Goal: Information Seeking & Learning: Learn about a topic

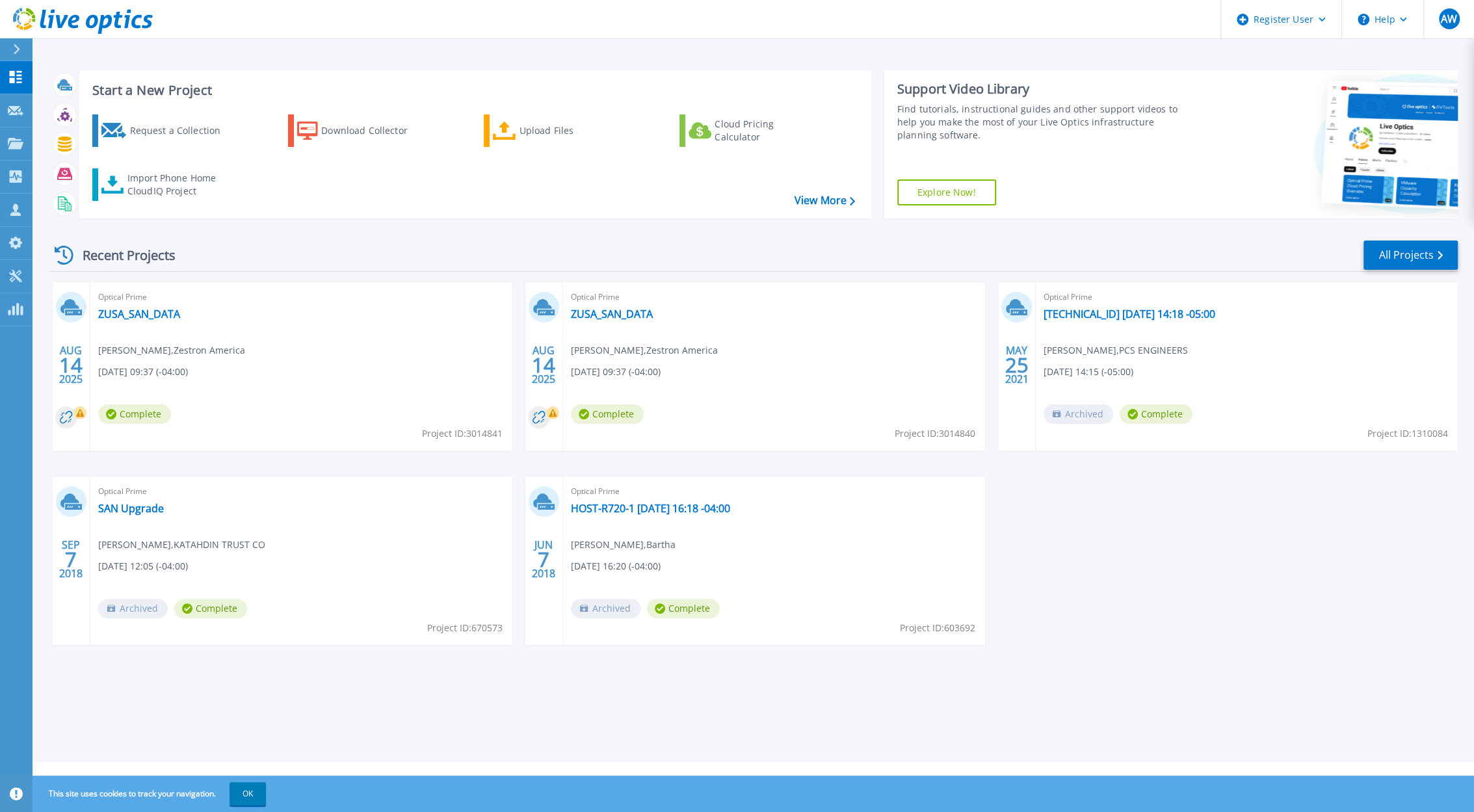
click at [1459, 244] on div "Start a New Project Request a Collection Download Collector Upload Files Cloud …" at bounding box center [753, 381] width 1442 height 761
click at [1418, 251] on link "All Projects" at bounding box center [1411, 255] width 95 height 29
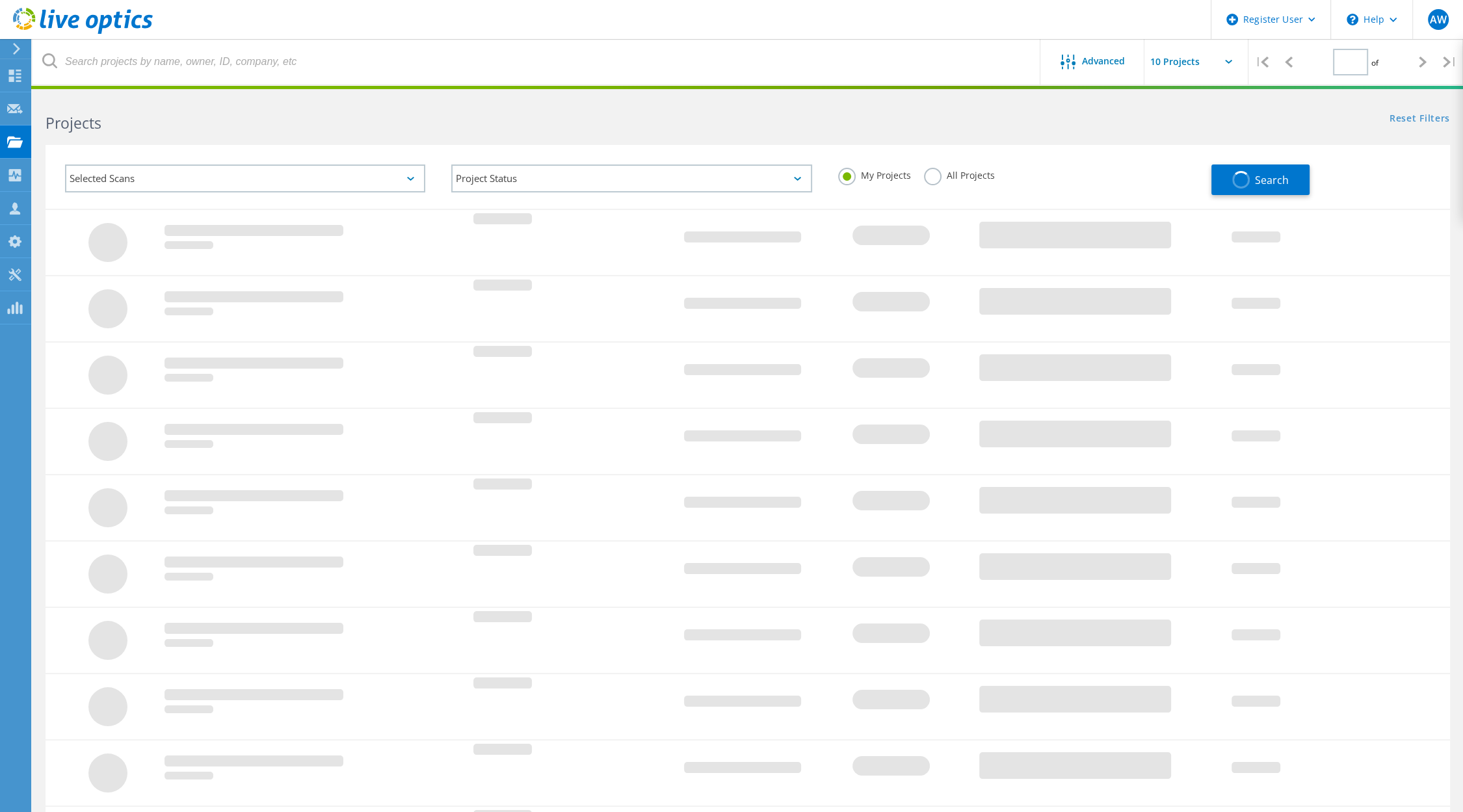
type input "1"
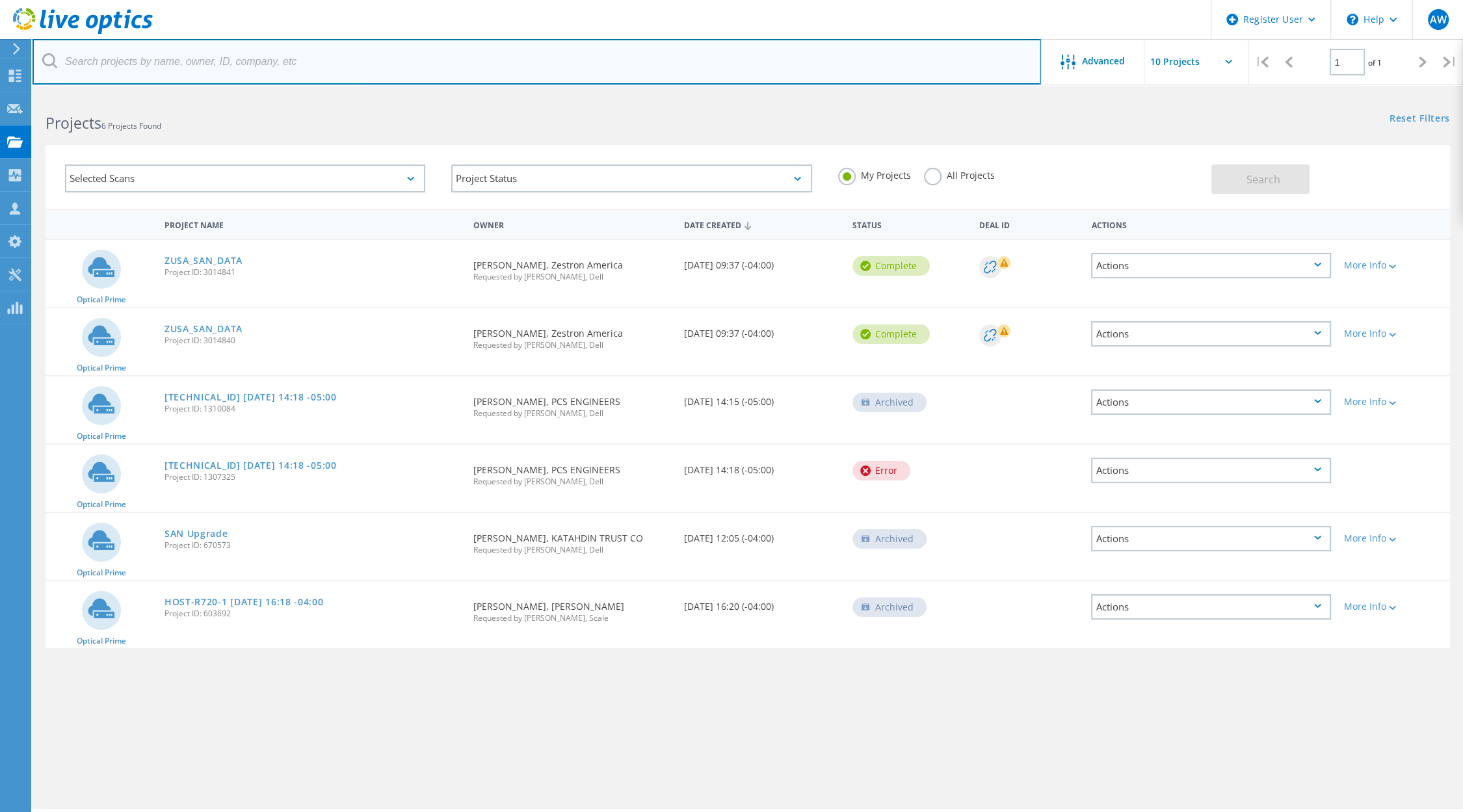
click at [316, 57] on input "text" at bounding box center [536, 62] width 1009 height 45
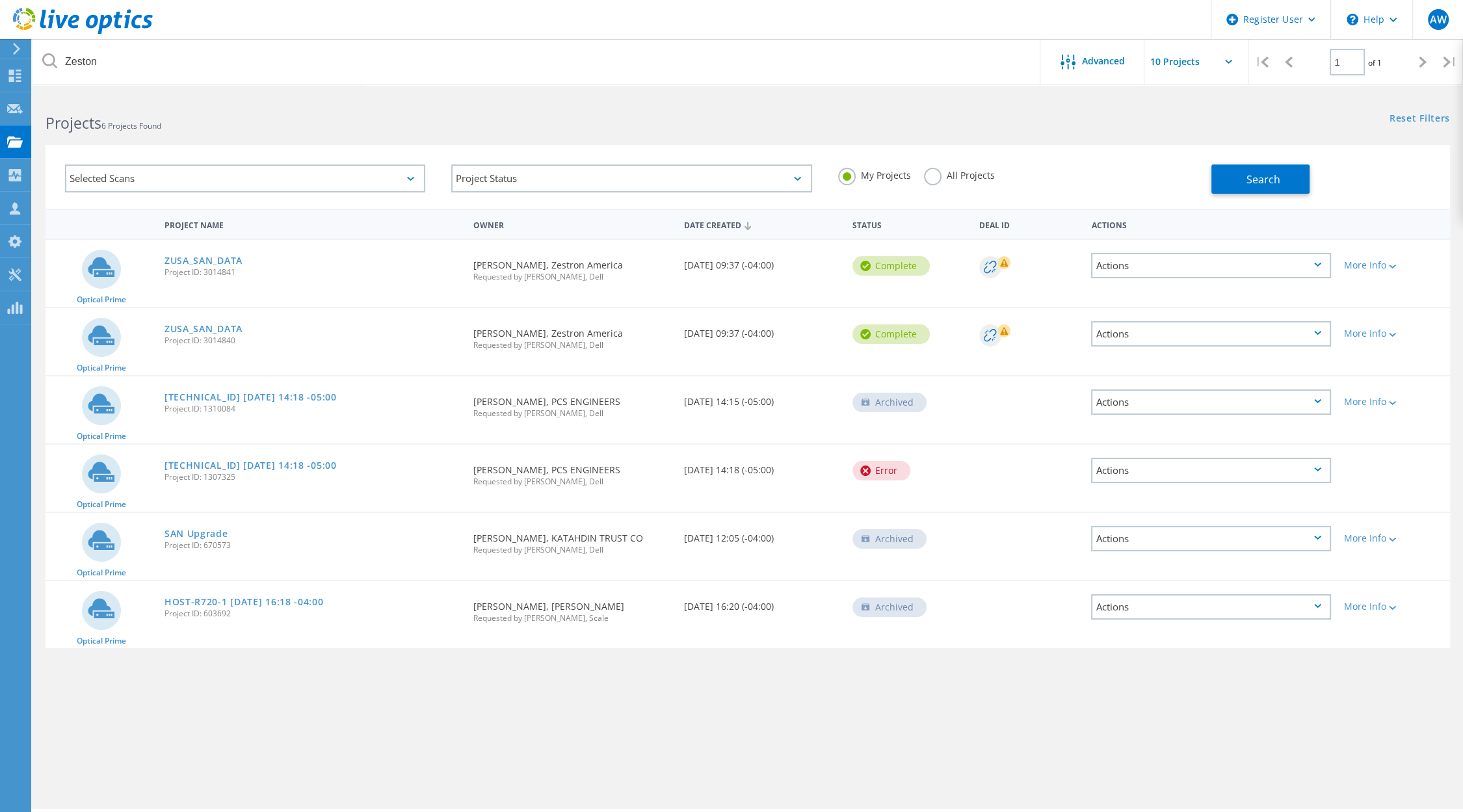
click at [946, 185] on div "All Projects" at bounding box center [959, 177] width 71 height 19
click at [944, 176] on label "All Projects" at bounding box center [959, 174] width 71 height 12
click at [0, 0] on input "All Projects" at bounding box center [0, 0] width 0 height 0
click at [1297, 173] on button "Search" at bounding box center [1261, 179] width 98 height 29
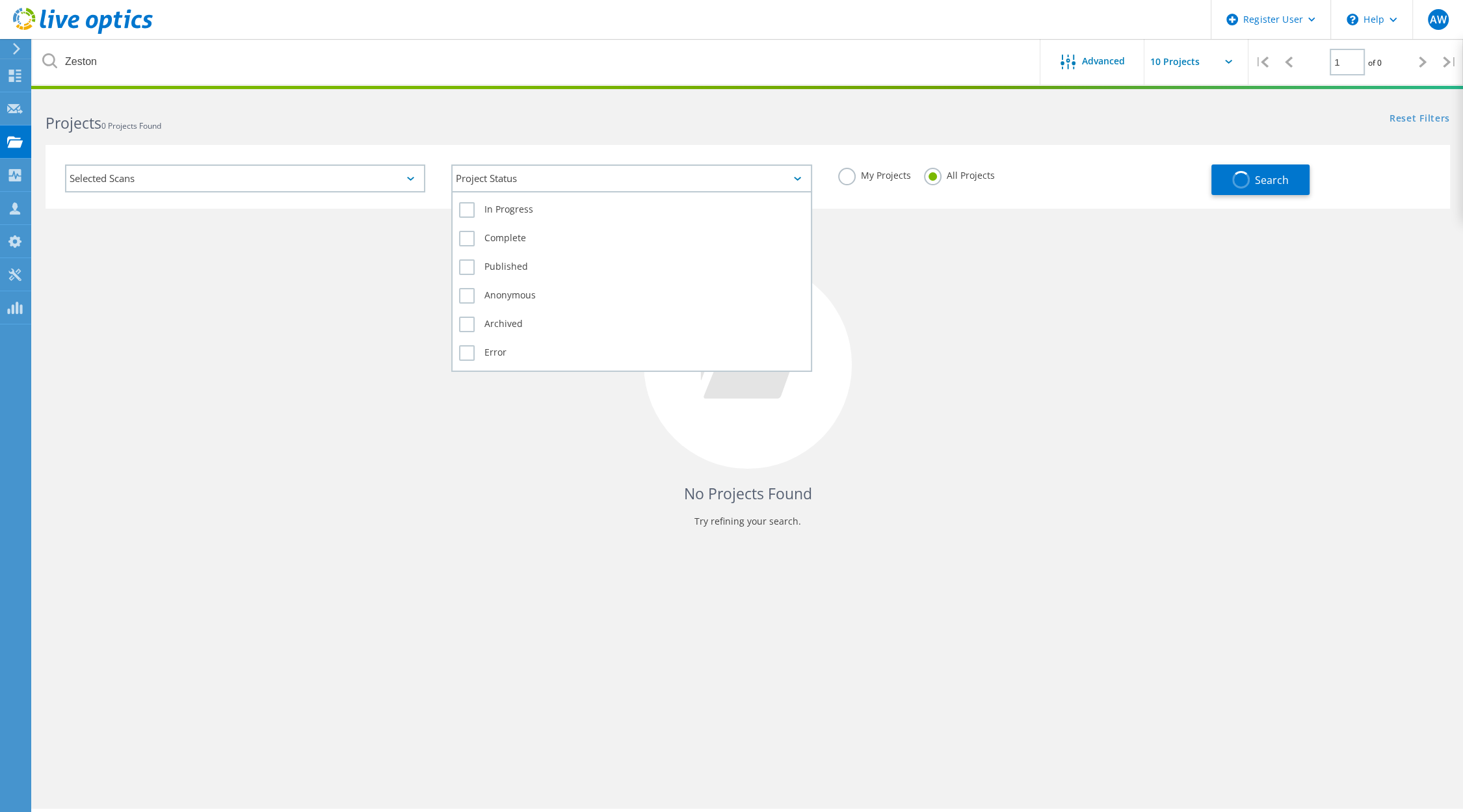
click at [684, 175] on div "Project Status" at bounding box center [632, 179] width 360 height 28
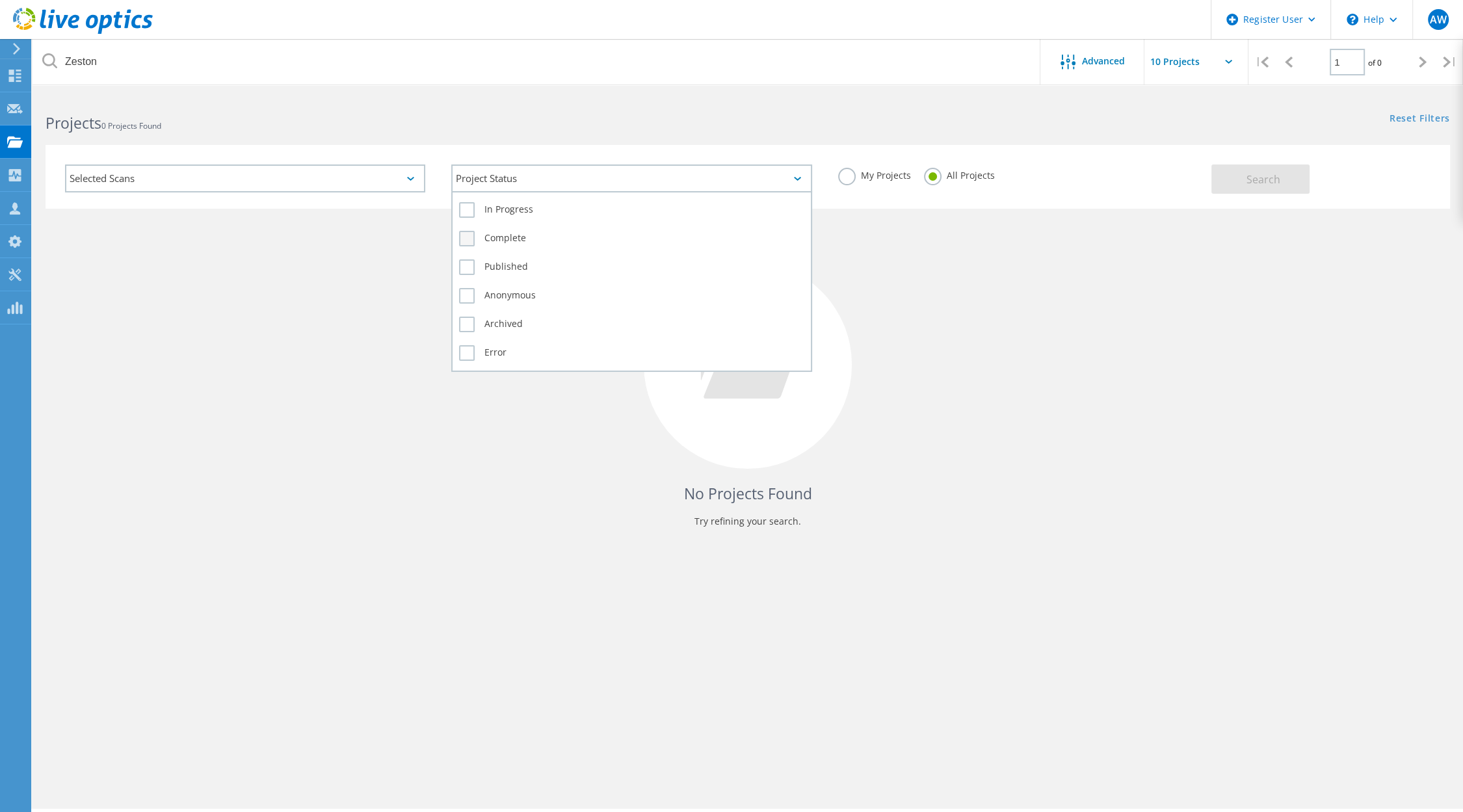
click at [468, 238] on label "Complete" at bounding box center [632, 238] width 344 height 15
click at [0, 0] on input "Complete" at bounding box center [0, 0] width 0 height 0
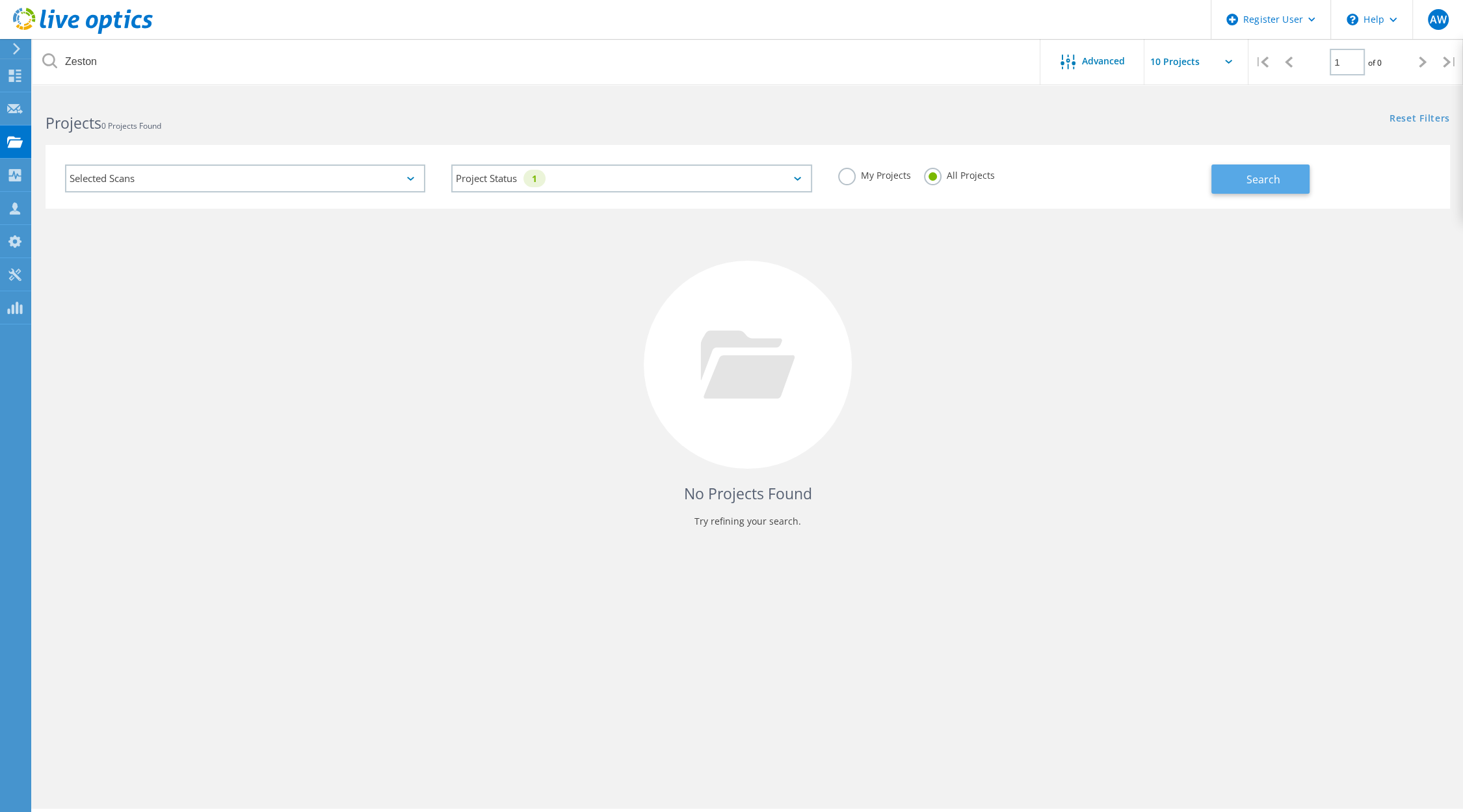
click at [1252, 182] on span "Search" at bounding box center [1264, 179] width 34 height 15
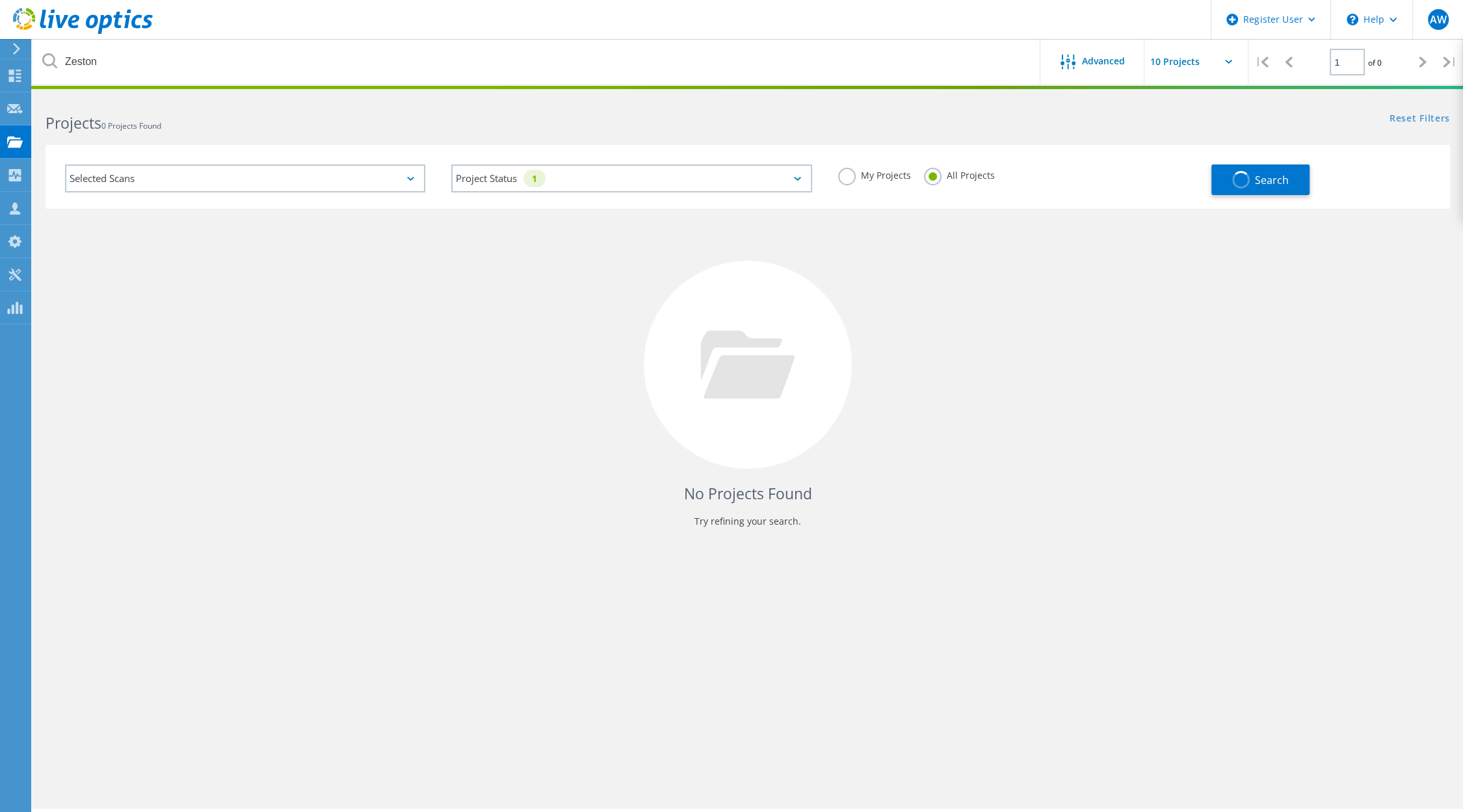
click at [391, 174] on div "Selected Scans" at bounding box center [245, 179] width 360 height 28
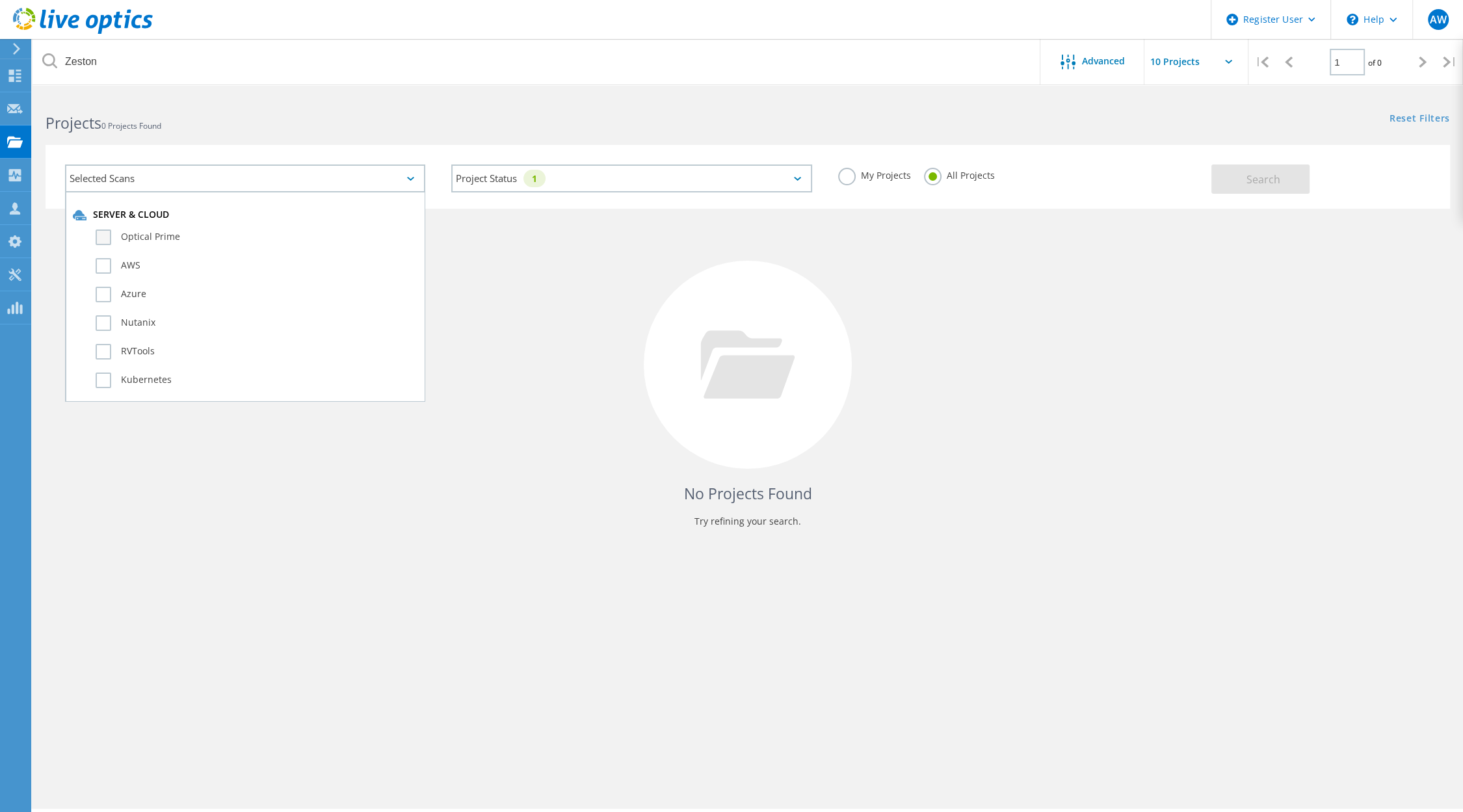
click at [101, 236] on label "Optical Prime" at bounding box center [256, 236] width 322 height 15
click at [0, 0] on input "Optical Prime" at bounding box center [0, 0] width 0 height 0
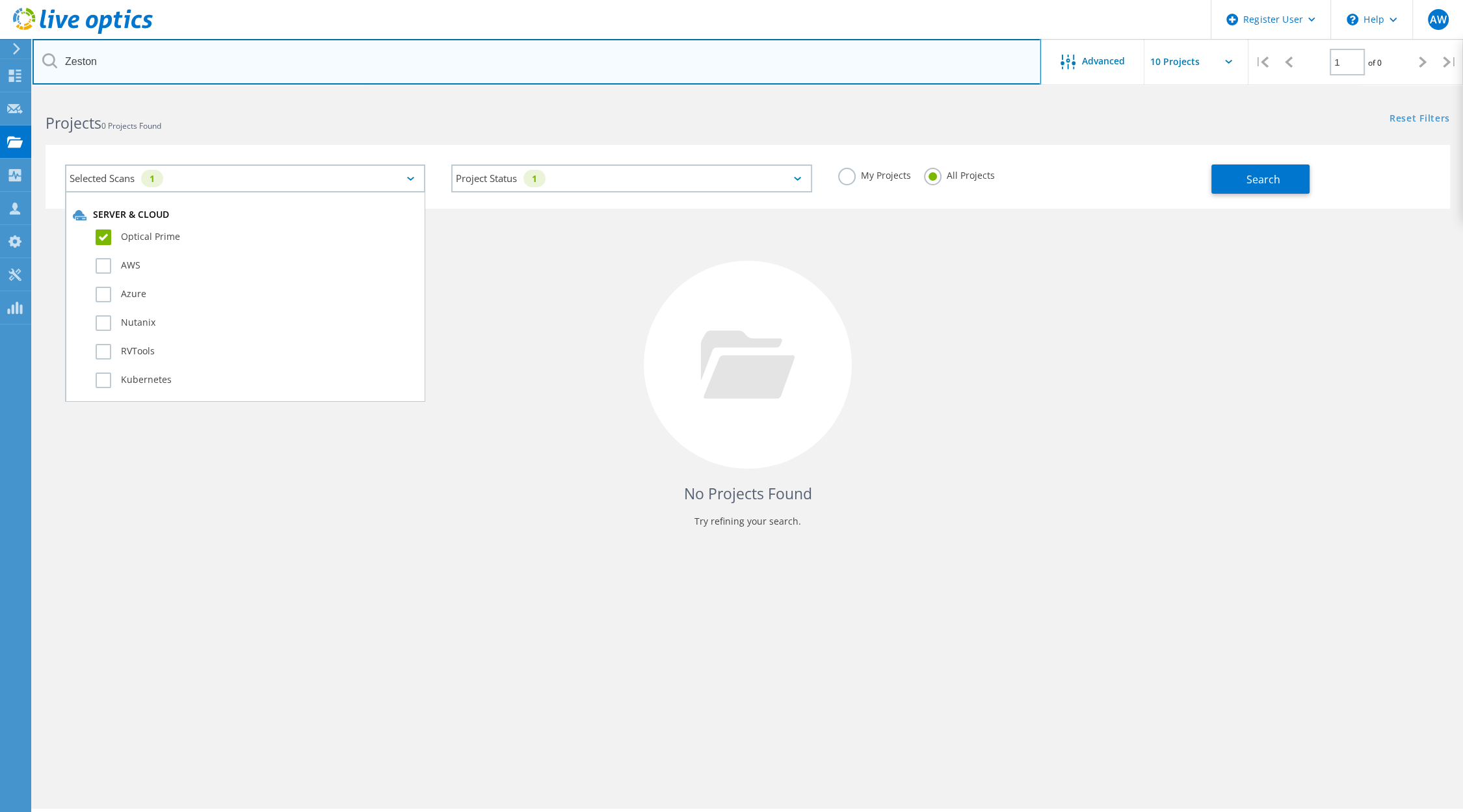
click at [86, 53] on input "Zeston" at bounding box center [536, 62] width 1009 height 45
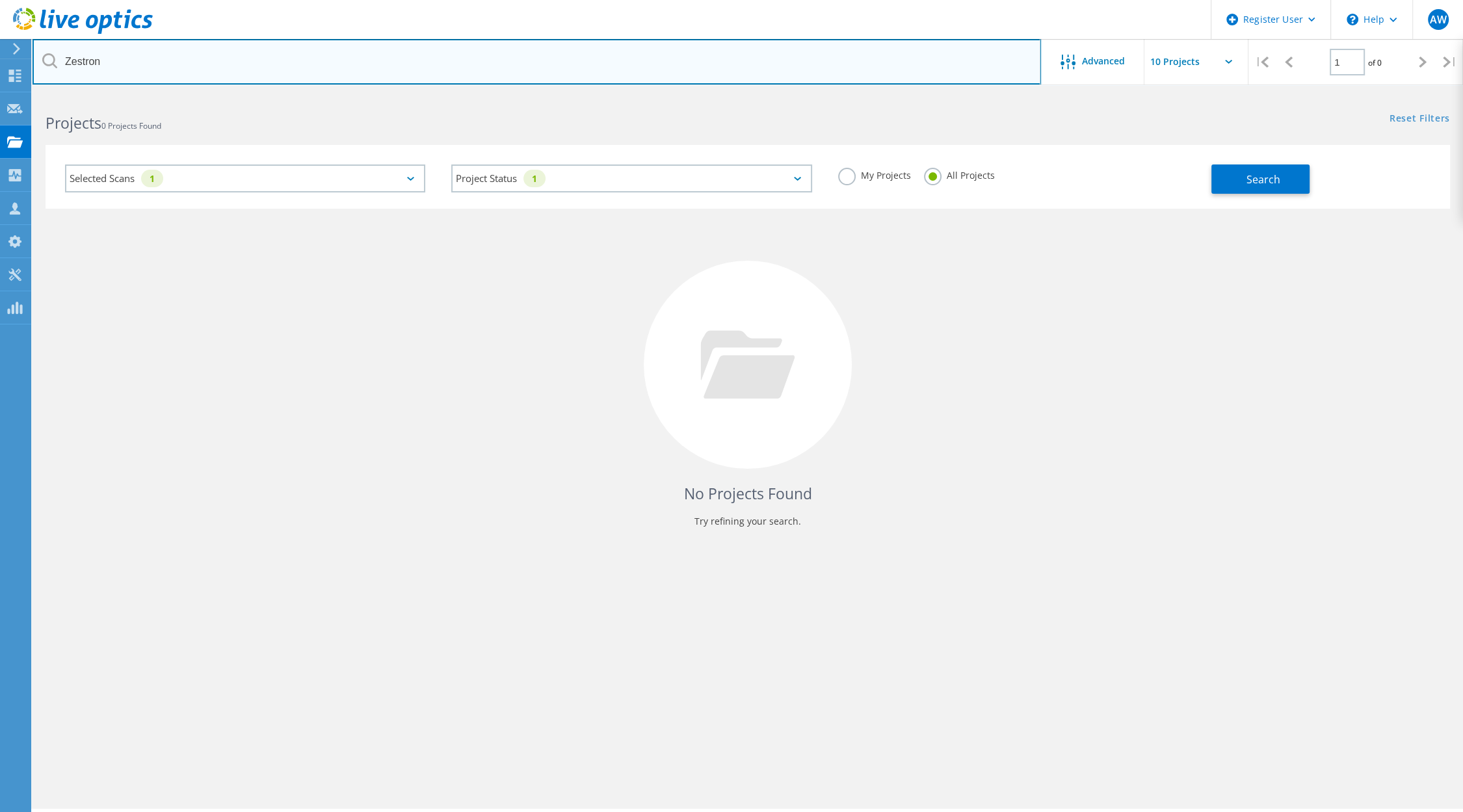
type input "Zestron"
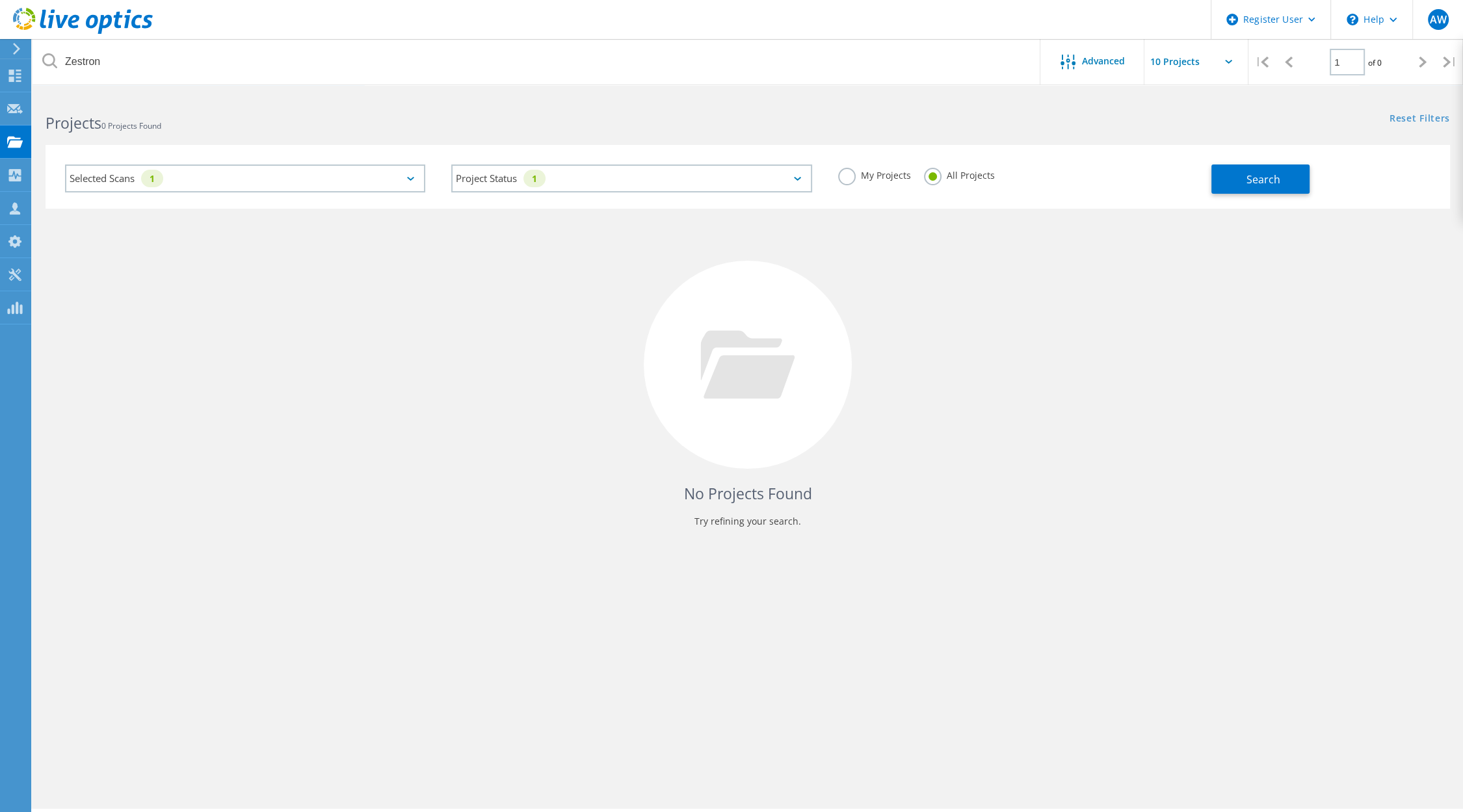
click at [1179, 176] on div "My Projects All Projects" at bounding box center [1018, 176] width 386 height 48
click at [1223, 180] on button "Search" at bounding box center [1261, 179] width 98 height 29
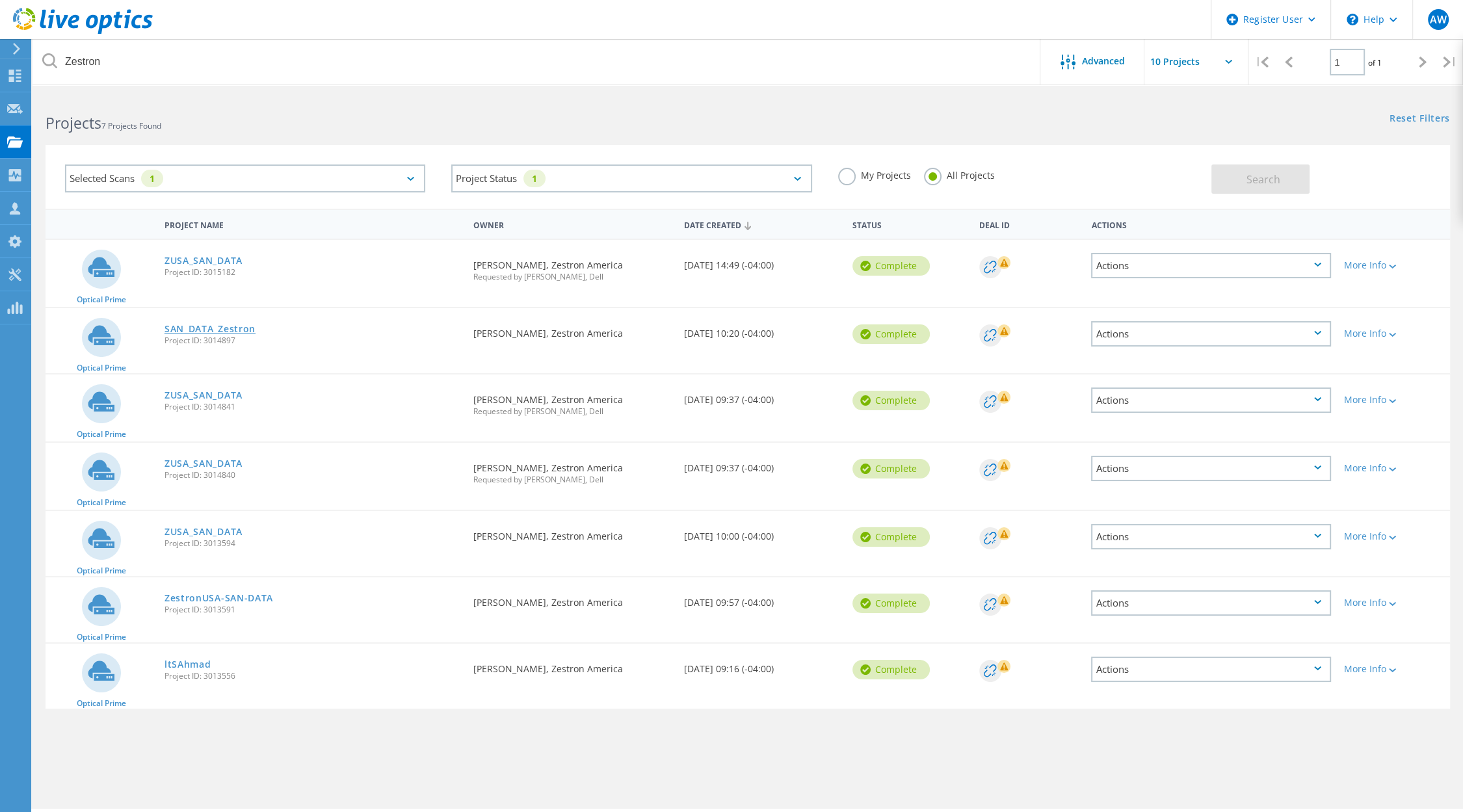
click at [215, 324] on link "SAN_DATA_Zestron" at bounding box center [210, 329] width 91 height 9
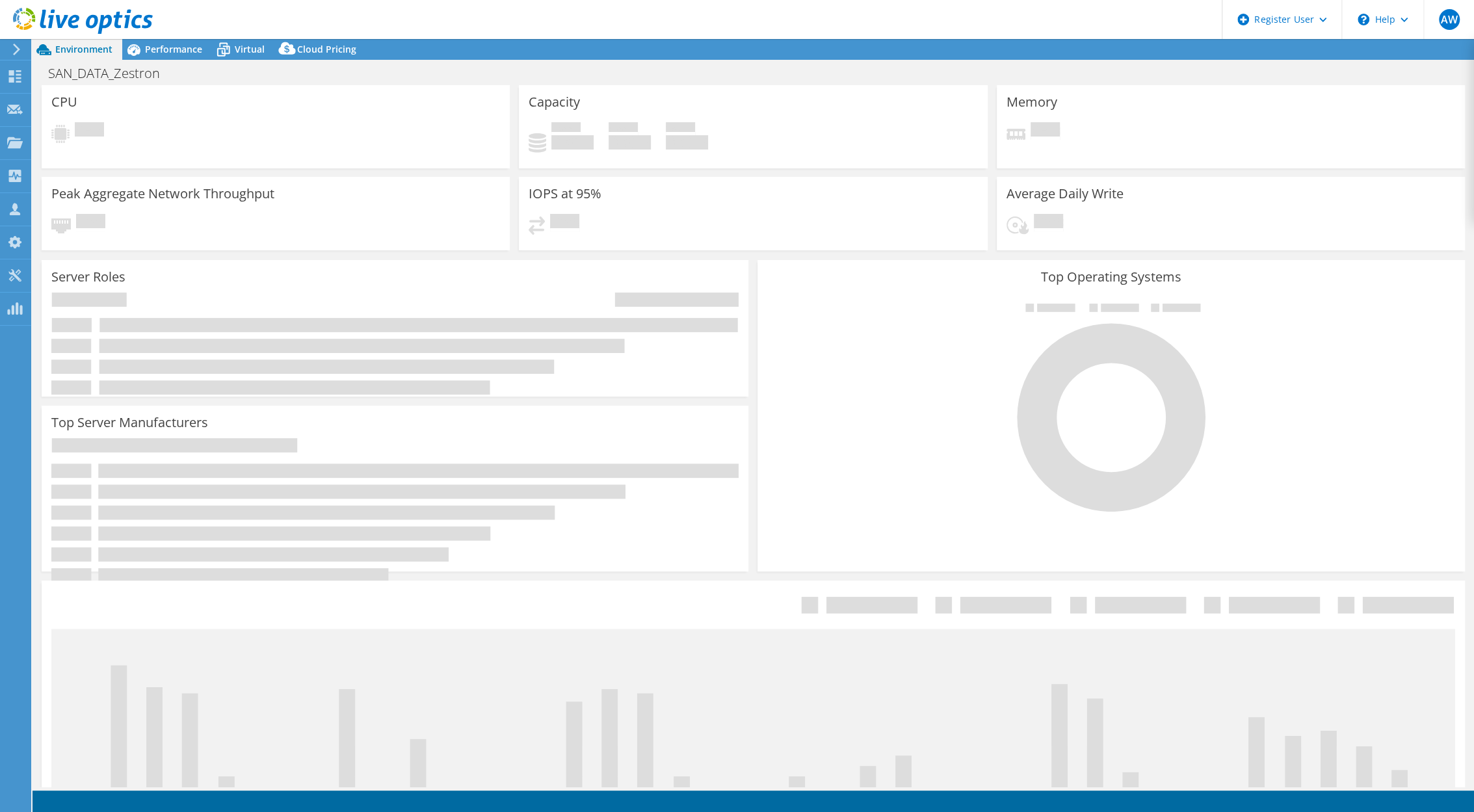
select select "USD"
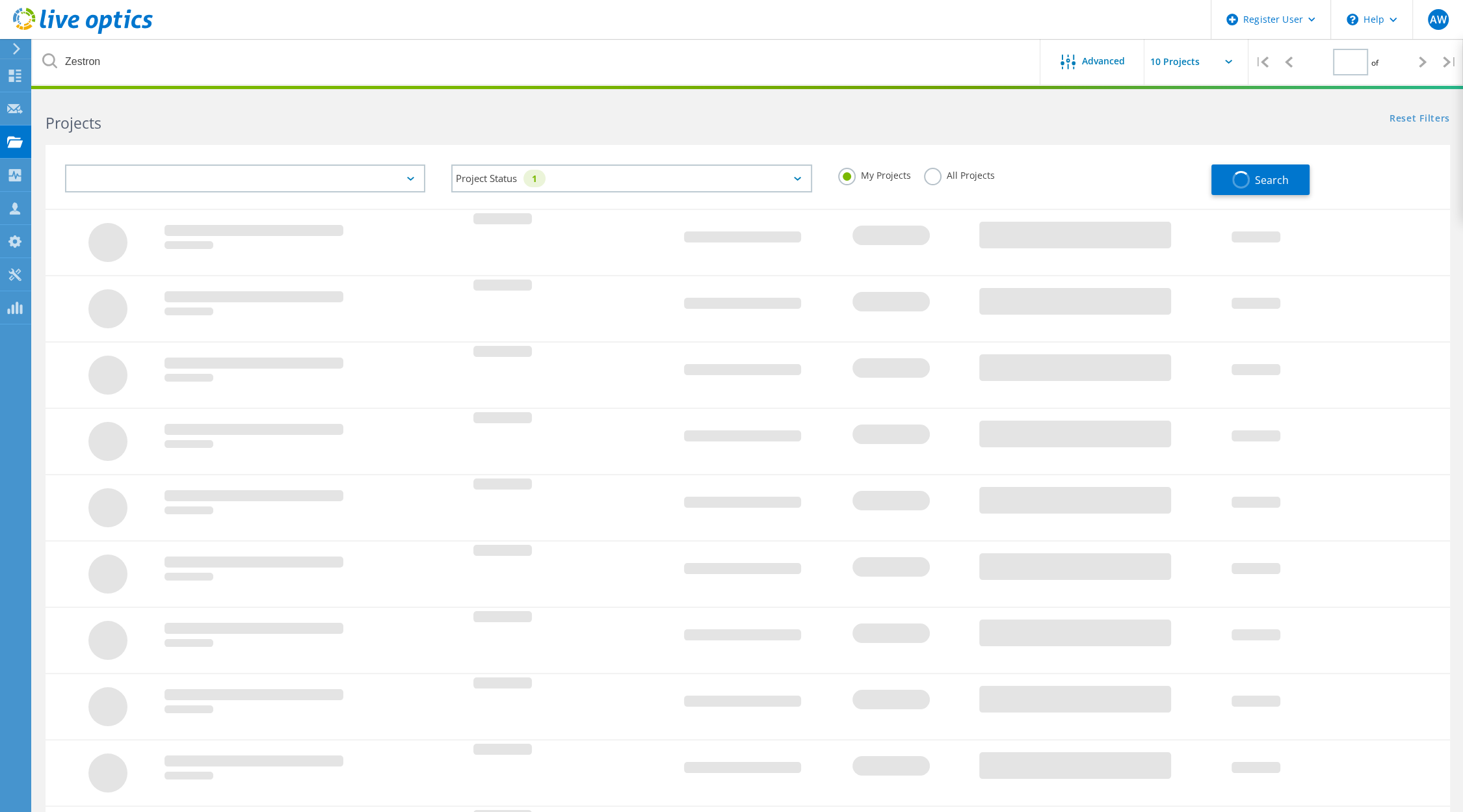
type input "1"
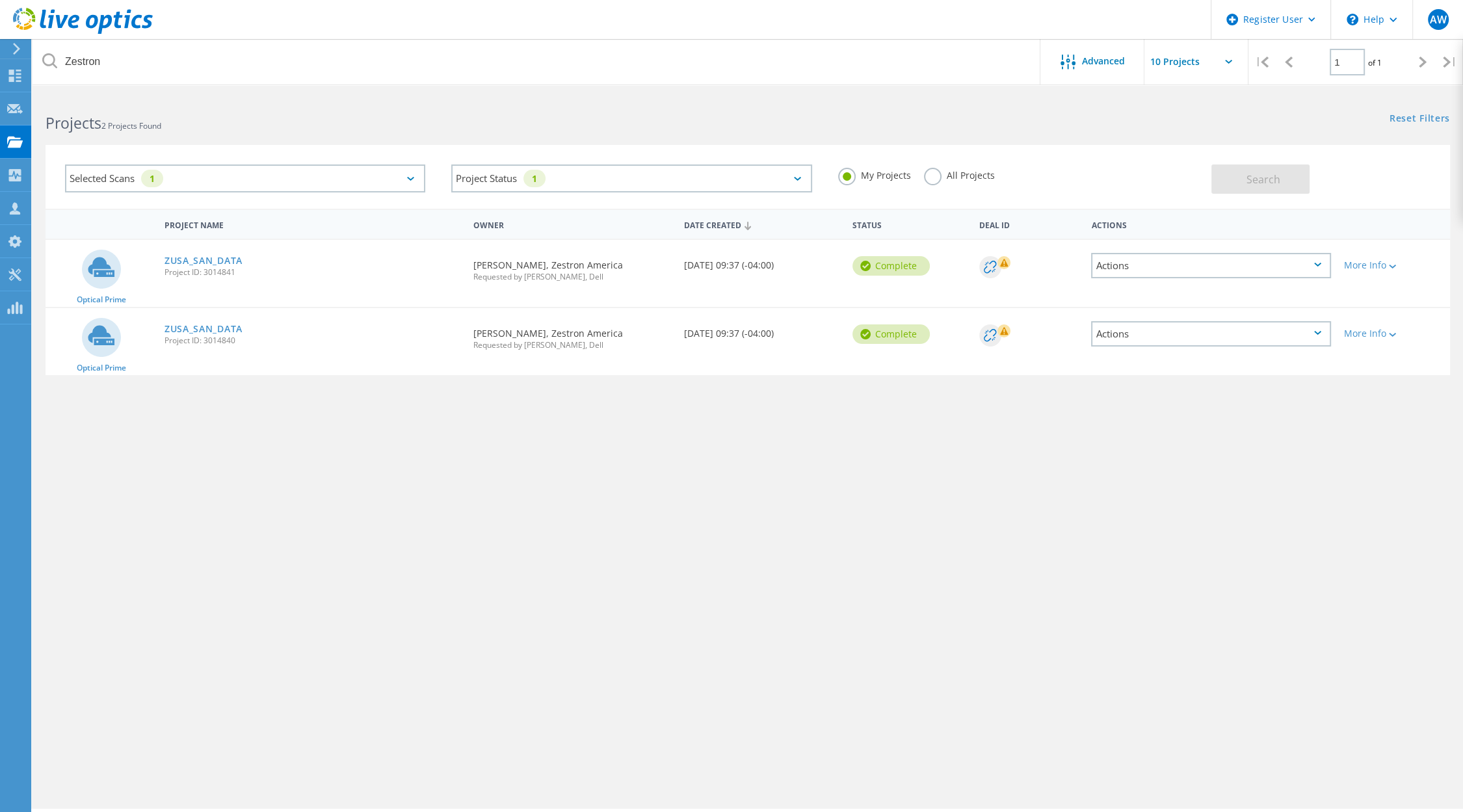
click at [943, 177] on label "All Projects" at bounding box center [959, 174] width 71 height 12
click at [0, 0] on input "All Projects" at bounding box center [0, 0] width 0 height 0
click at [1290, 169] on button "Search" at bounding box center [1261, 179] width 98 height 29
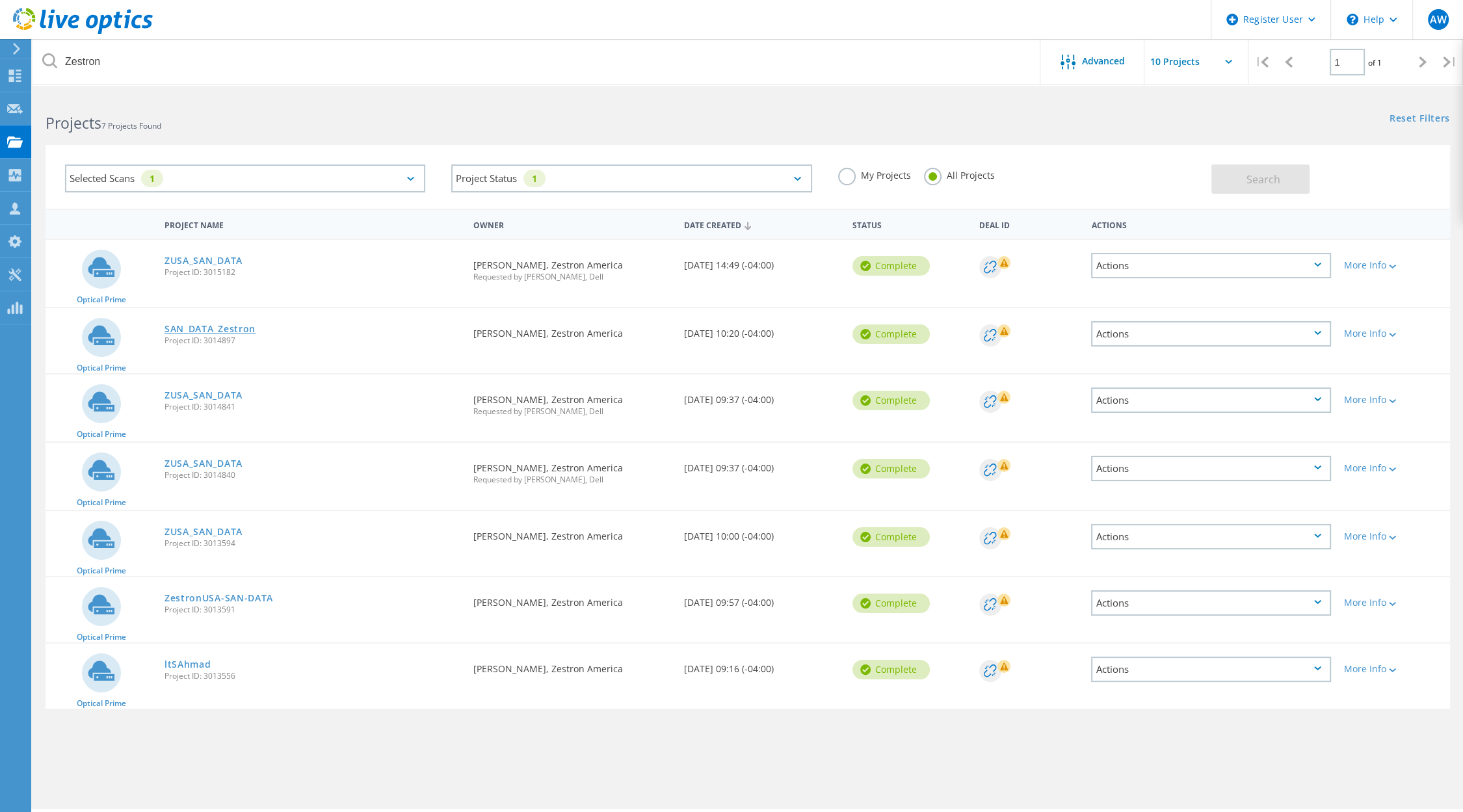
click at [226, 329] on link "SAN_DATA_Zestron" at bounding box center [210, 329] width 91 height 9
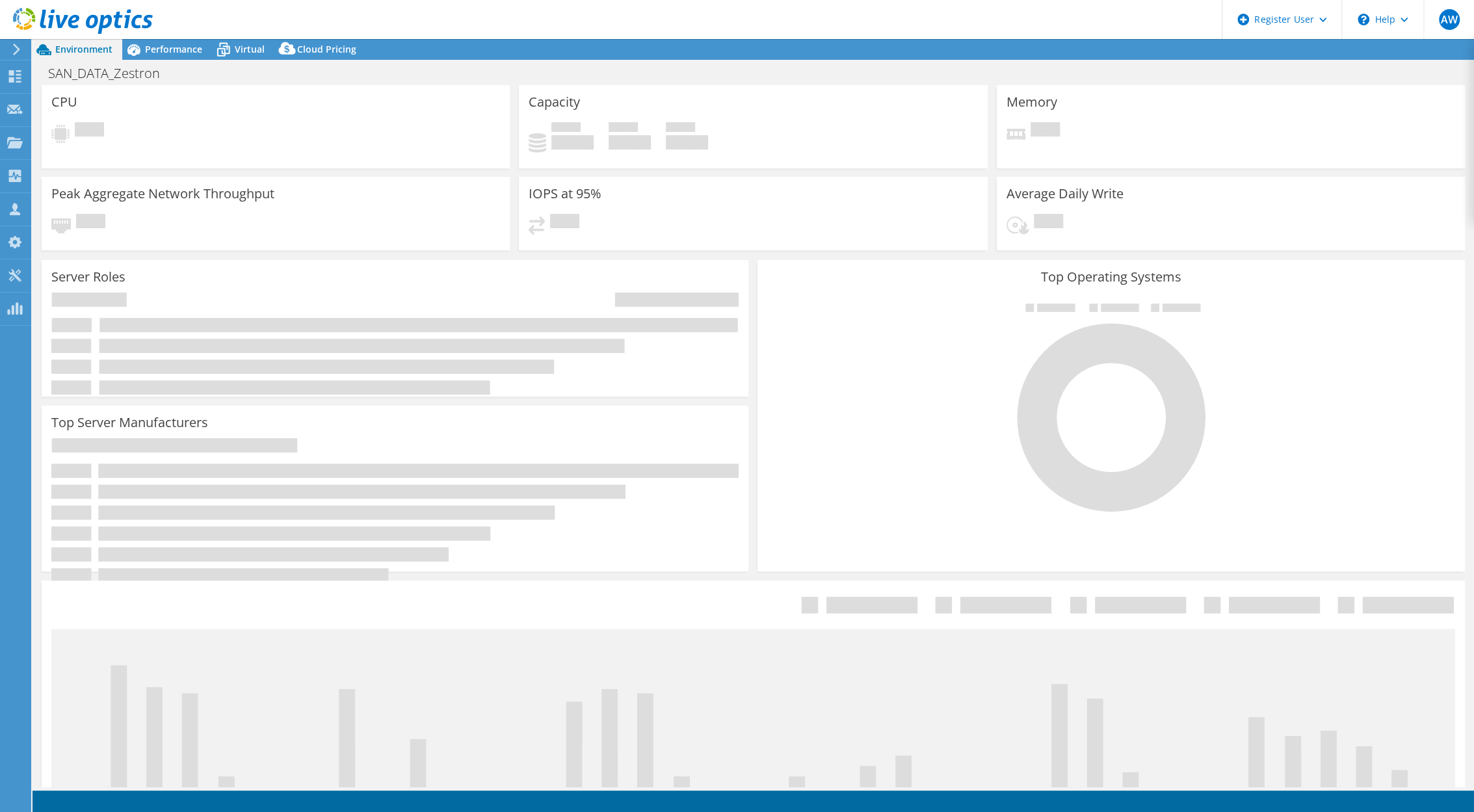
select select "USD"
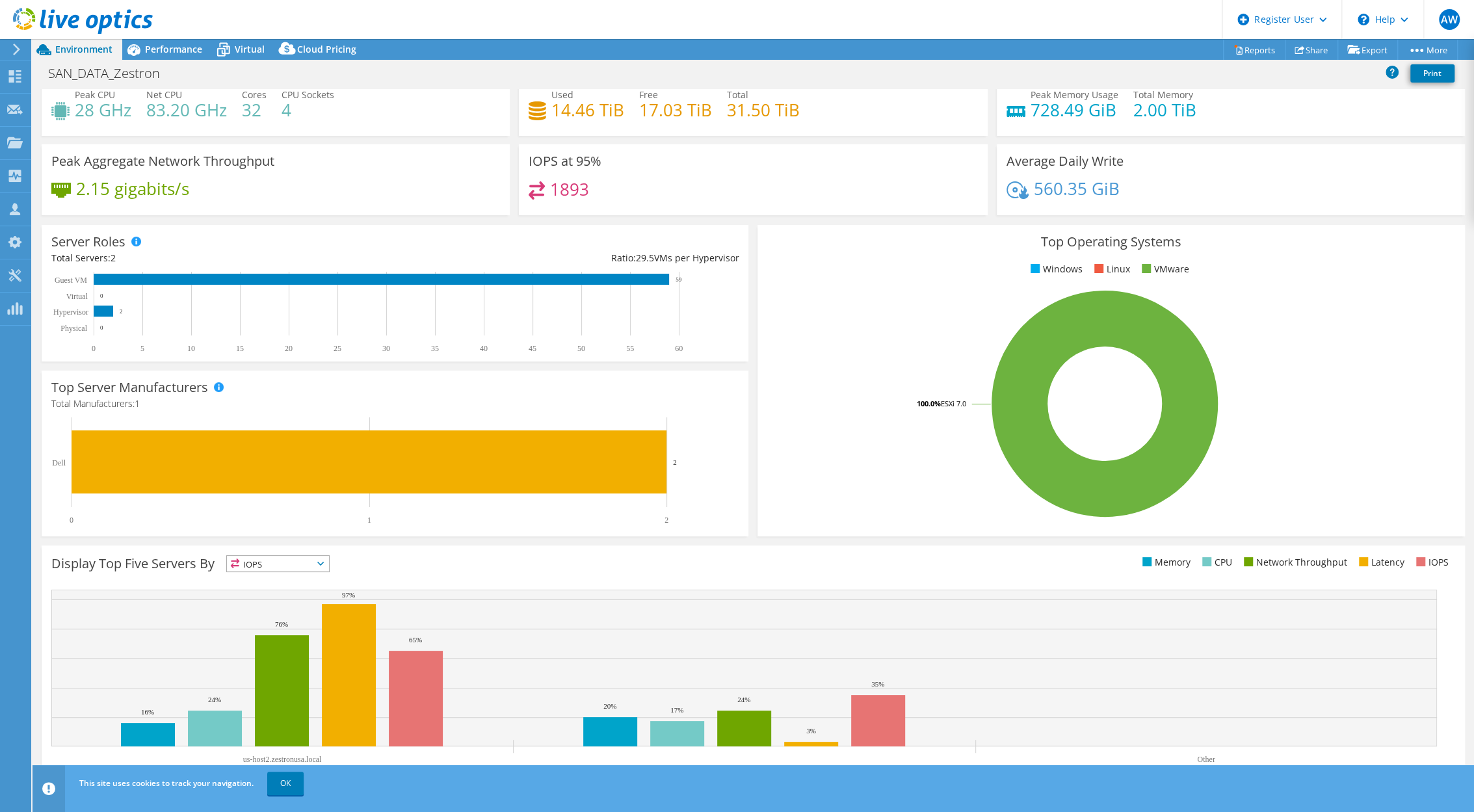
scroll to position [55, 0]
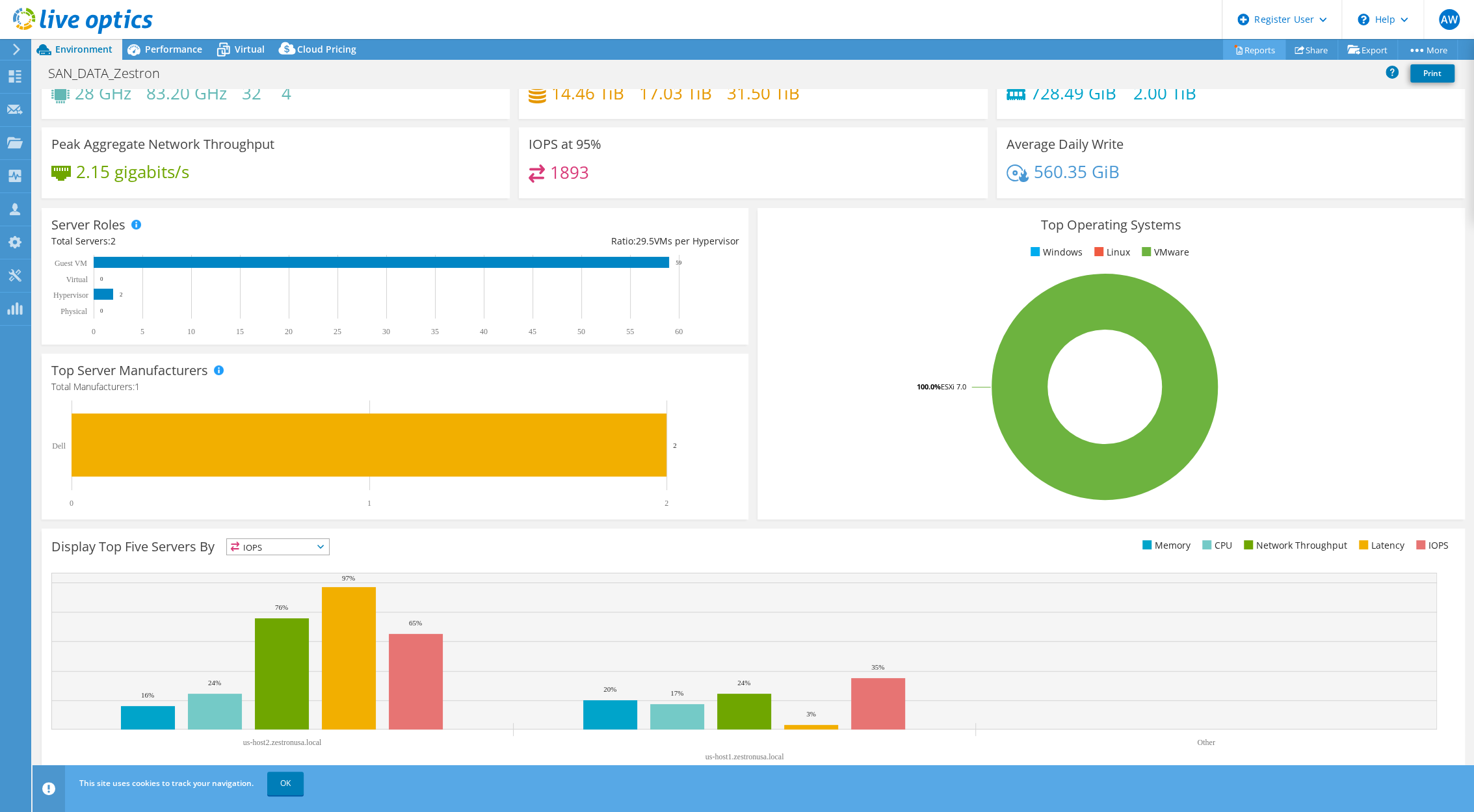
click at [1253, 49] on link "Reports" at bounding box center [1254, 50] width 62 height 21
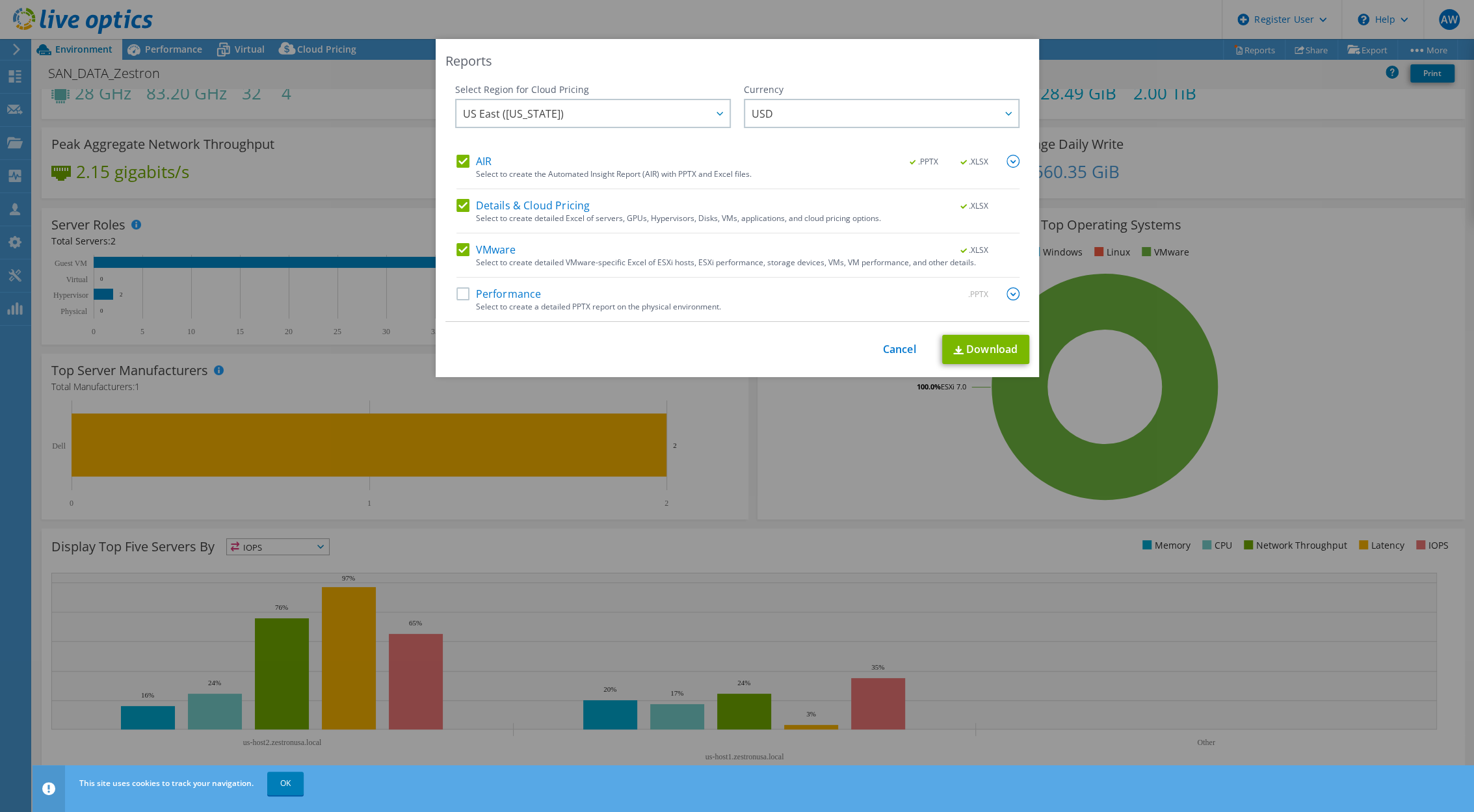
click at [1270, 70] on div "Reports Select Region for Cloud Pricing Asia Pacific (Hong Kong) Asia Pacific (…" at bounding box center [737, 406] width 1474 height 734
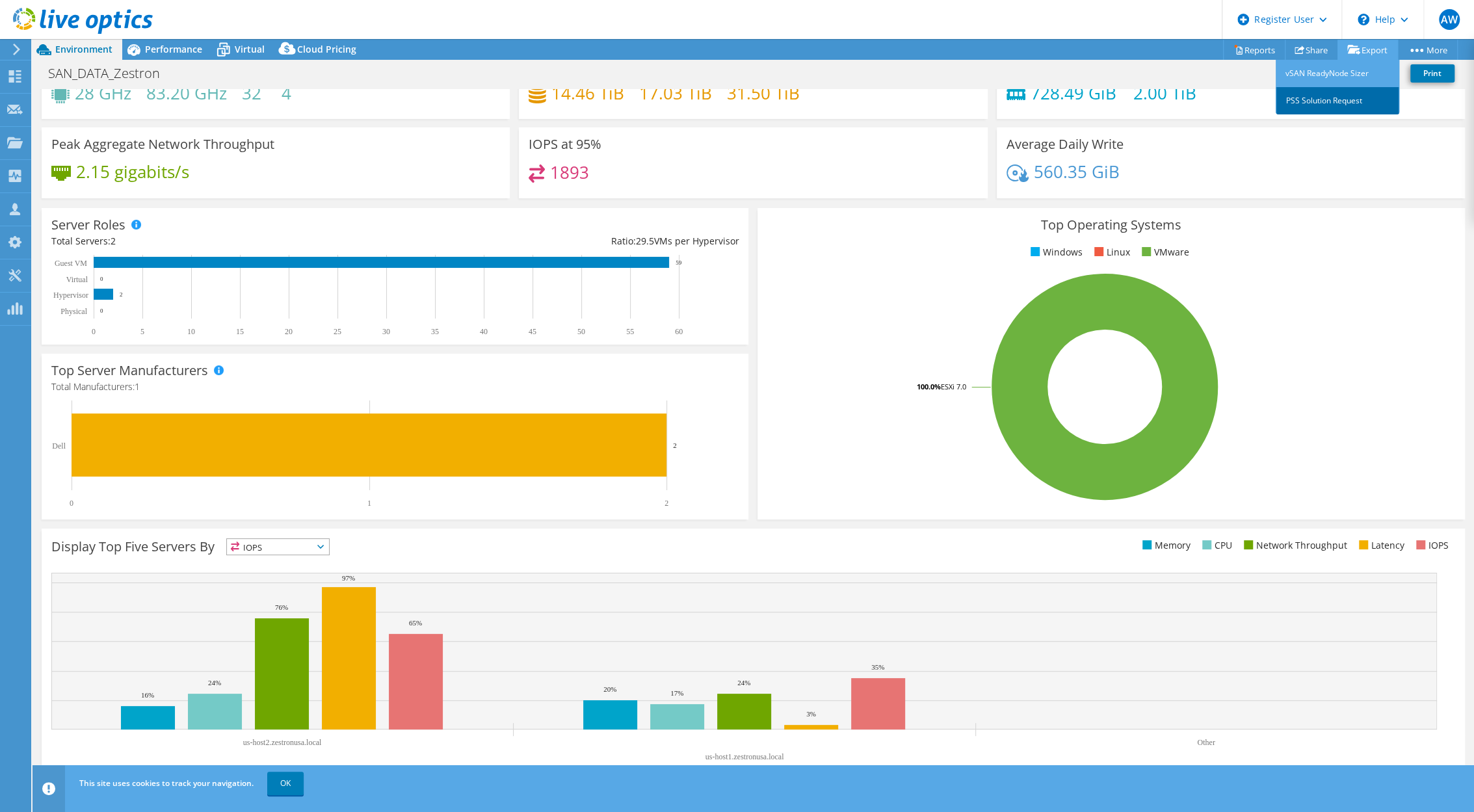
click at [1352, 94] on link "PSS Solution Request" at bounding box center [1338, 100] width 124 height 27
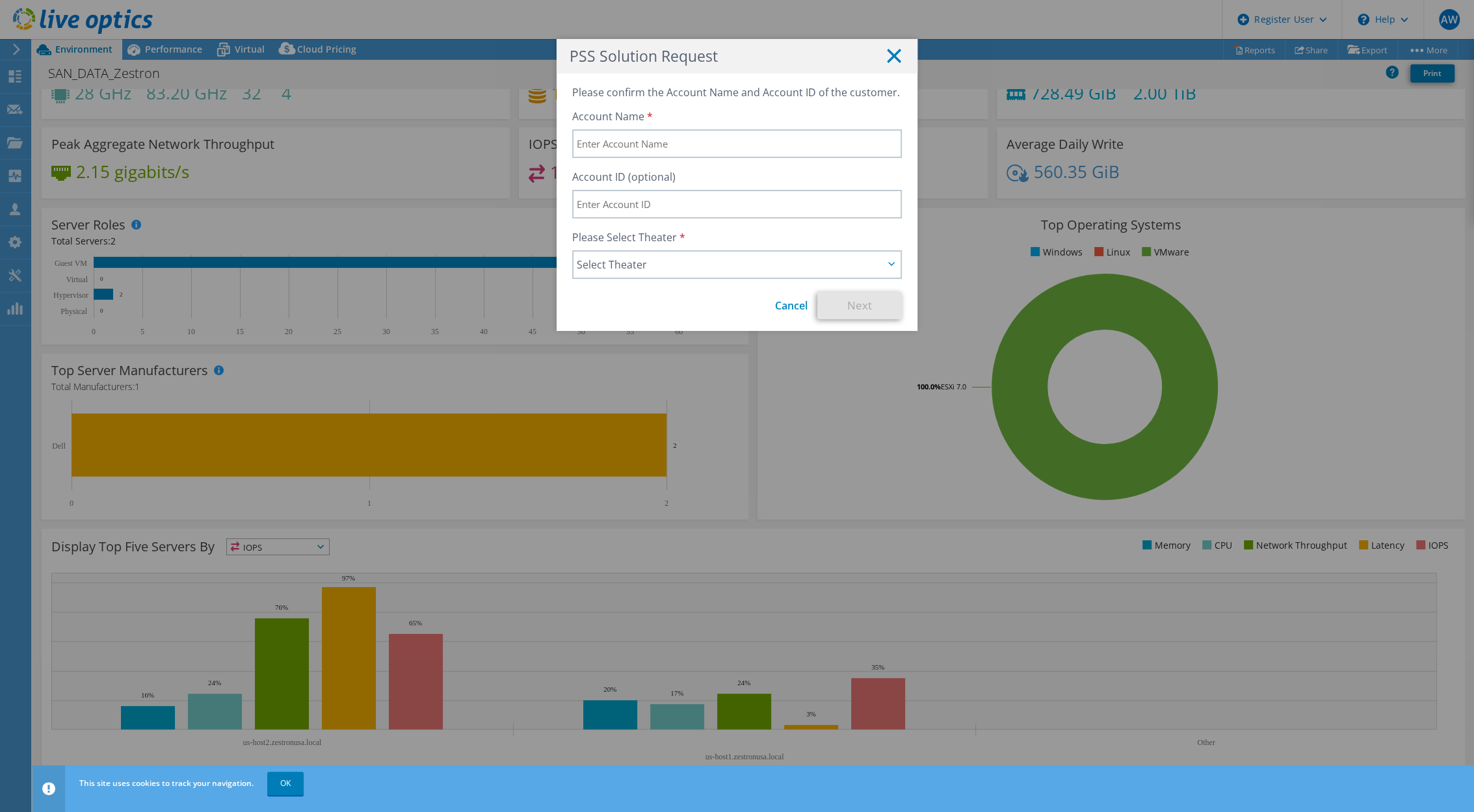
click at [888, 56] on line at bounding box center [895, 56] width 13 height 13
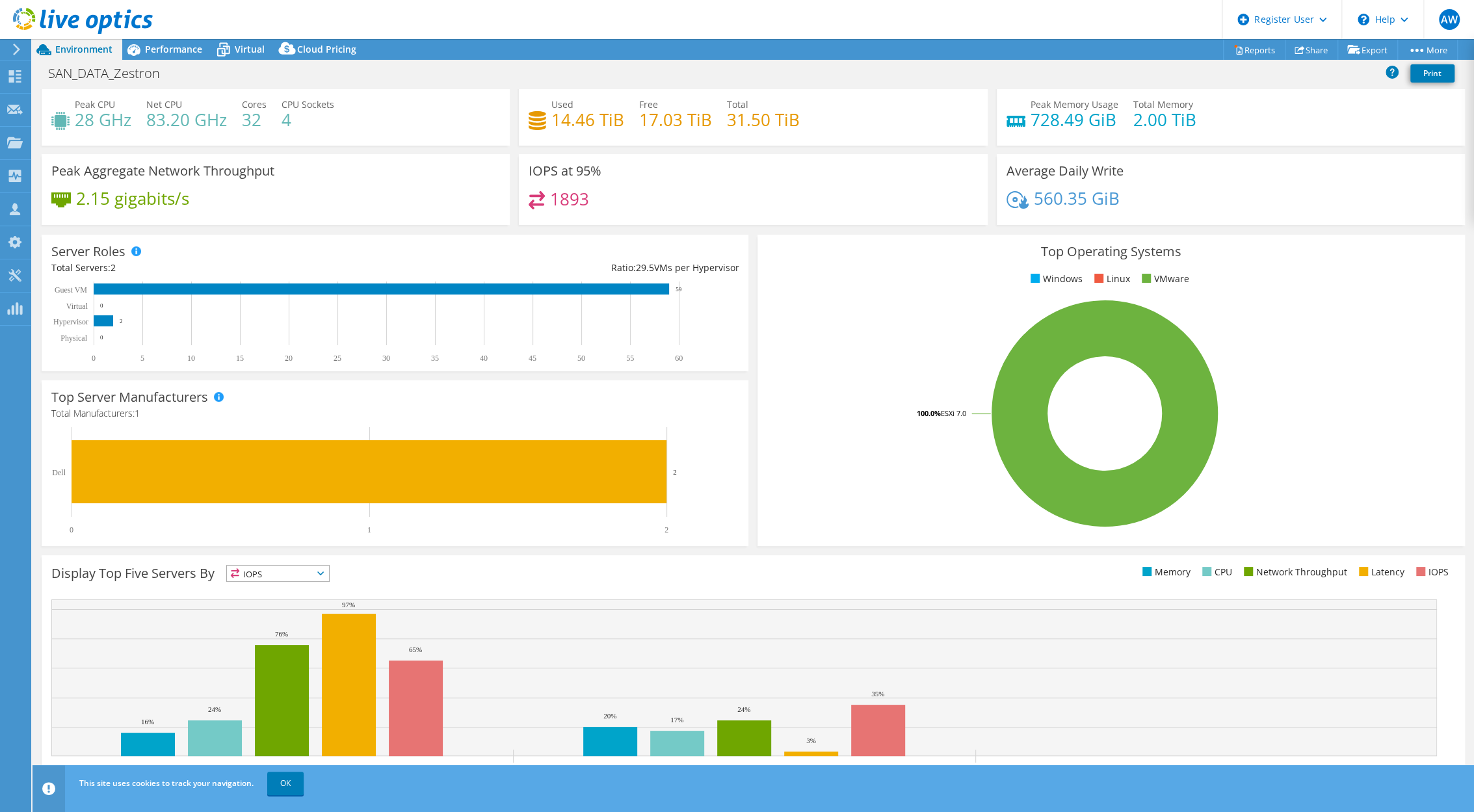
scroll to position [55, 0]
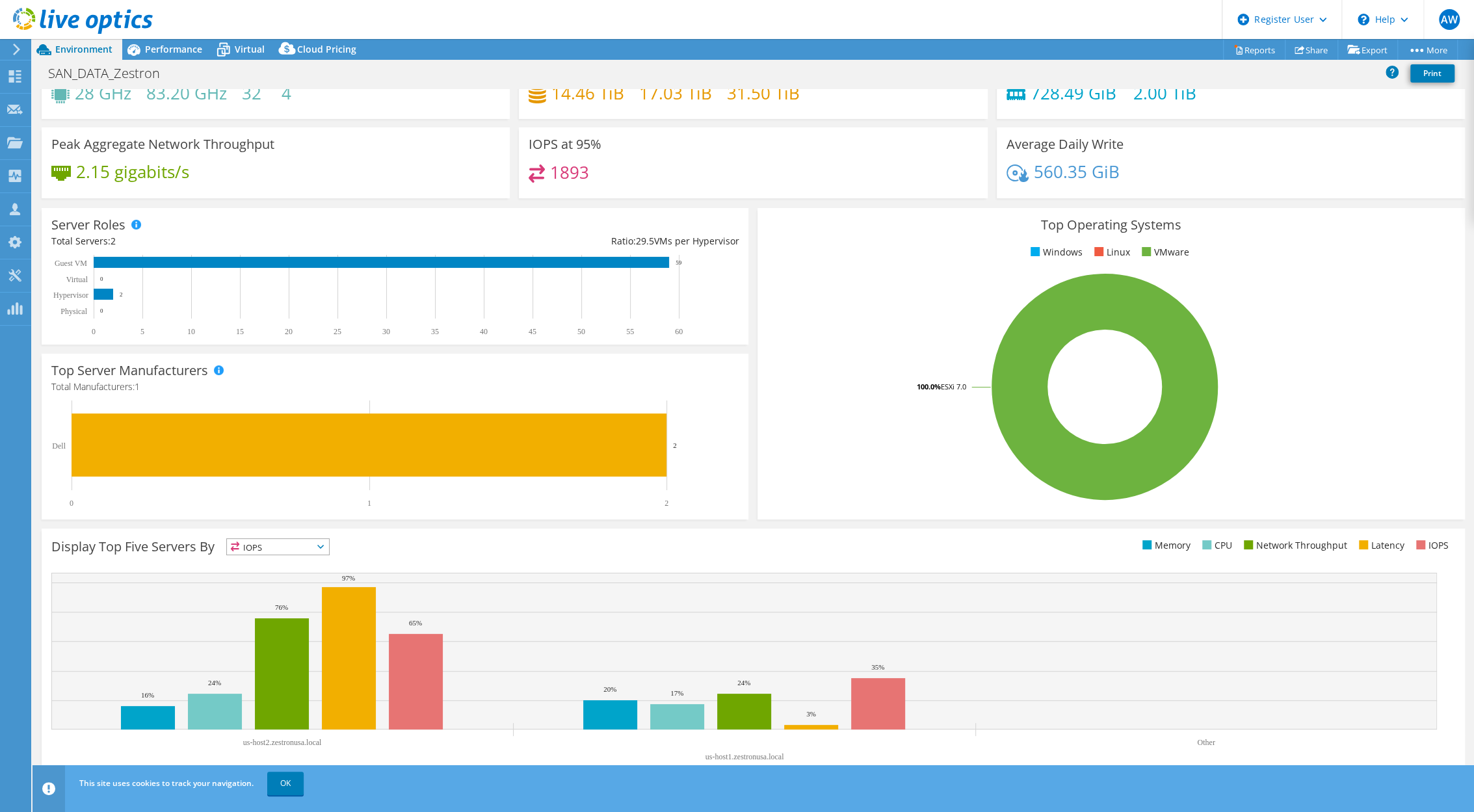
click at [314, 549] on span "IOPS" at bounding box center [278, 546] width 102 height 15
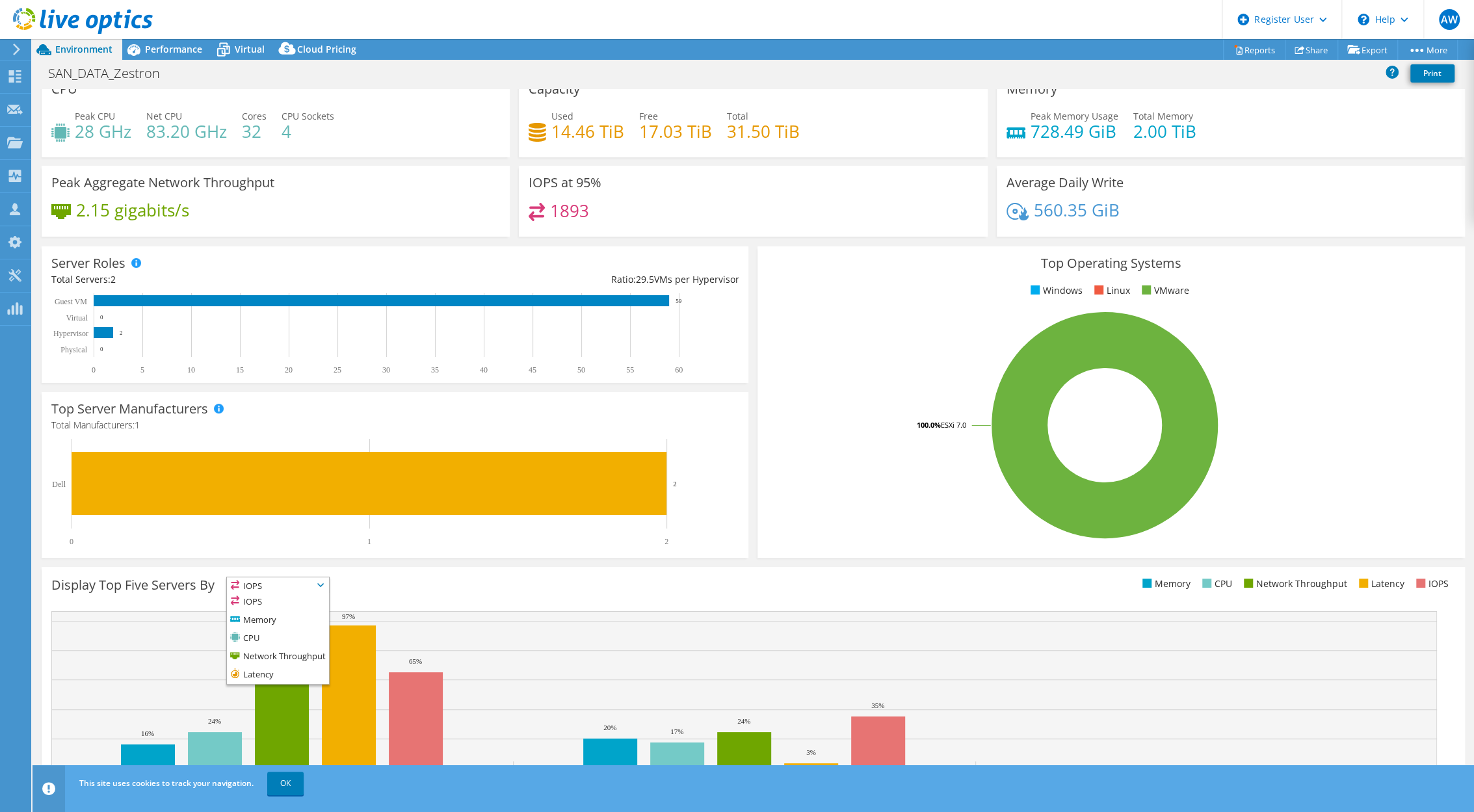
scroll to position [0, 0]
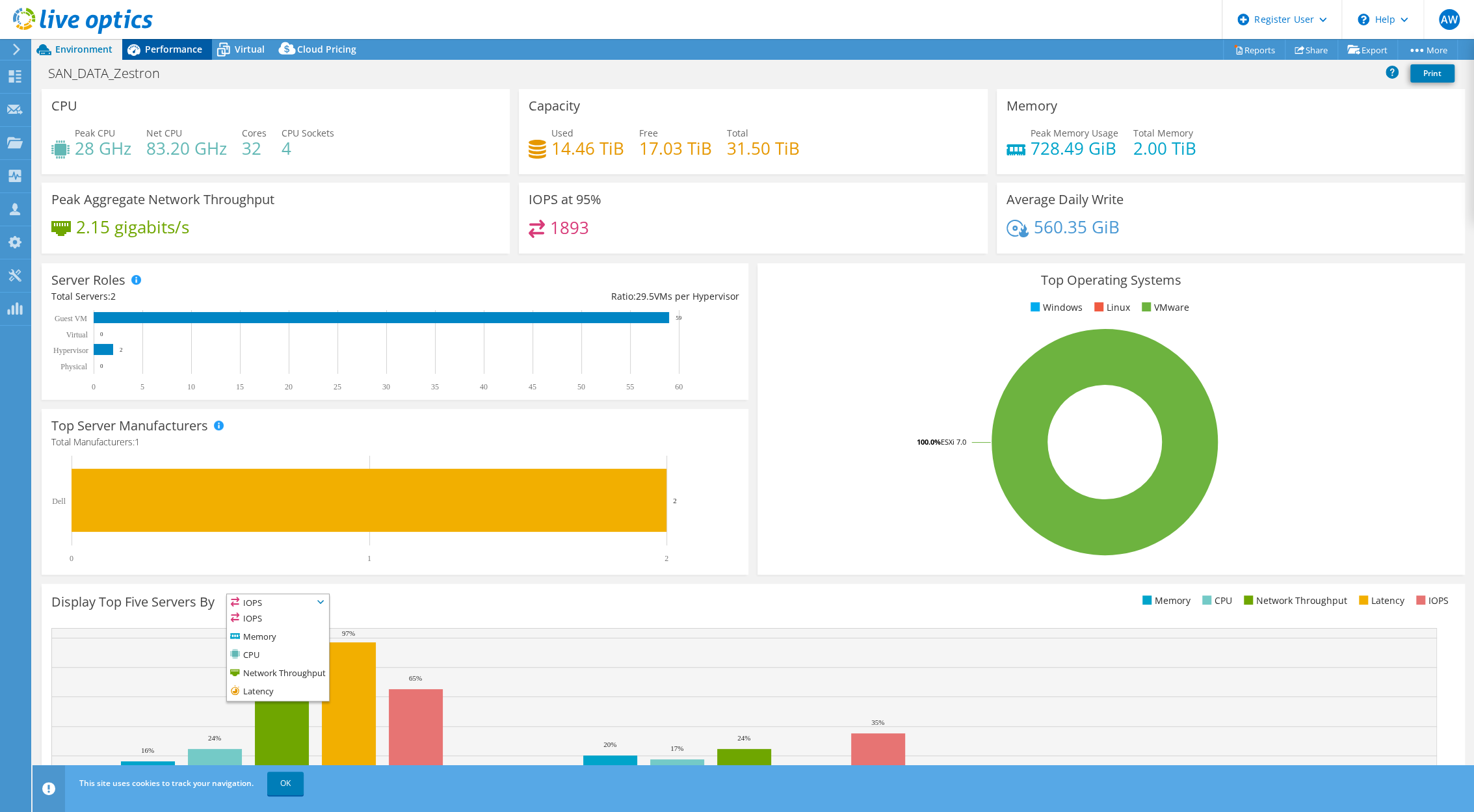
click at [173, 48] on span "Performance" at bounding box center [174, 49] width 57 height 12
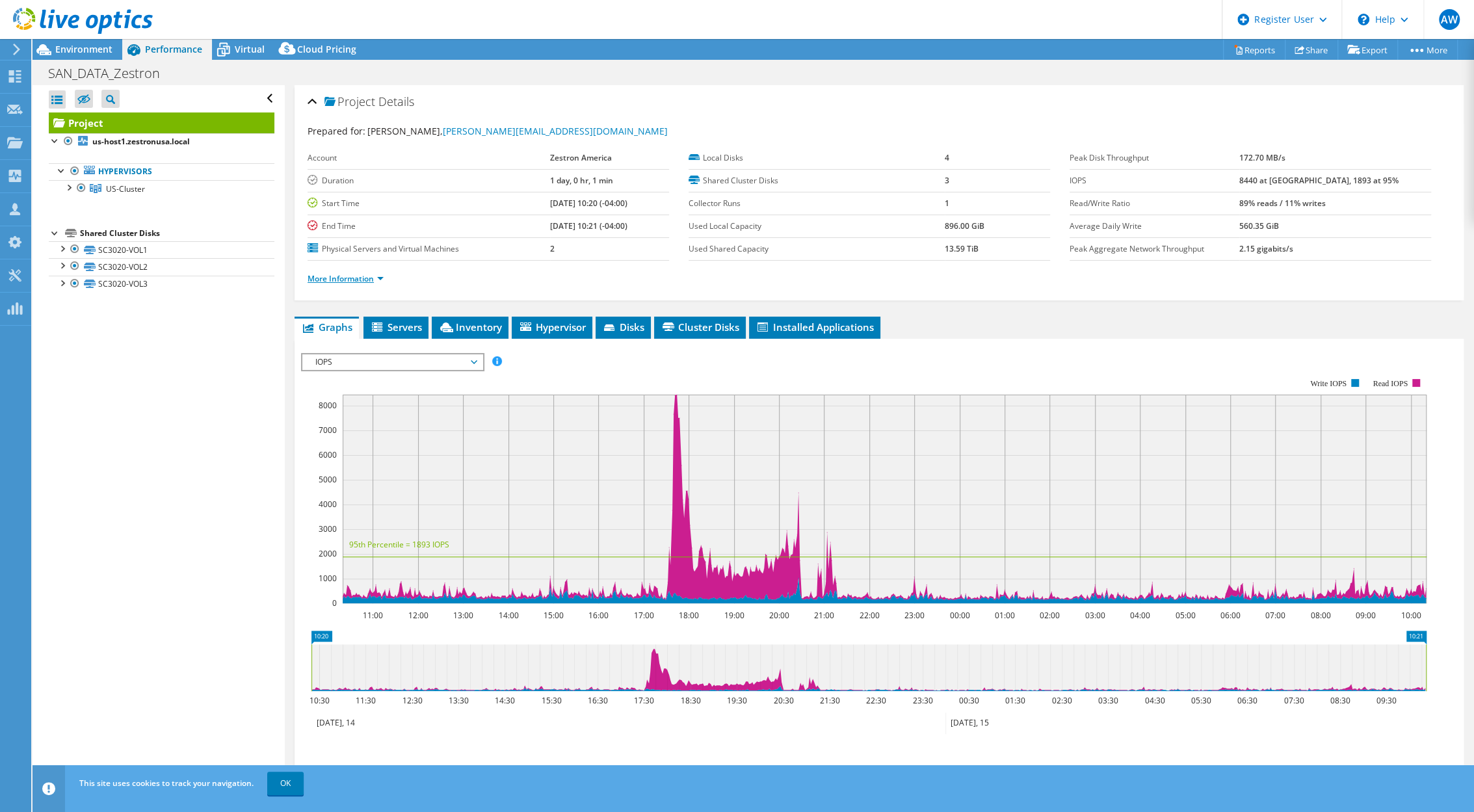
click at [371, 280] on link "More Information" at bounding box center [346, 278] width 76 height 11
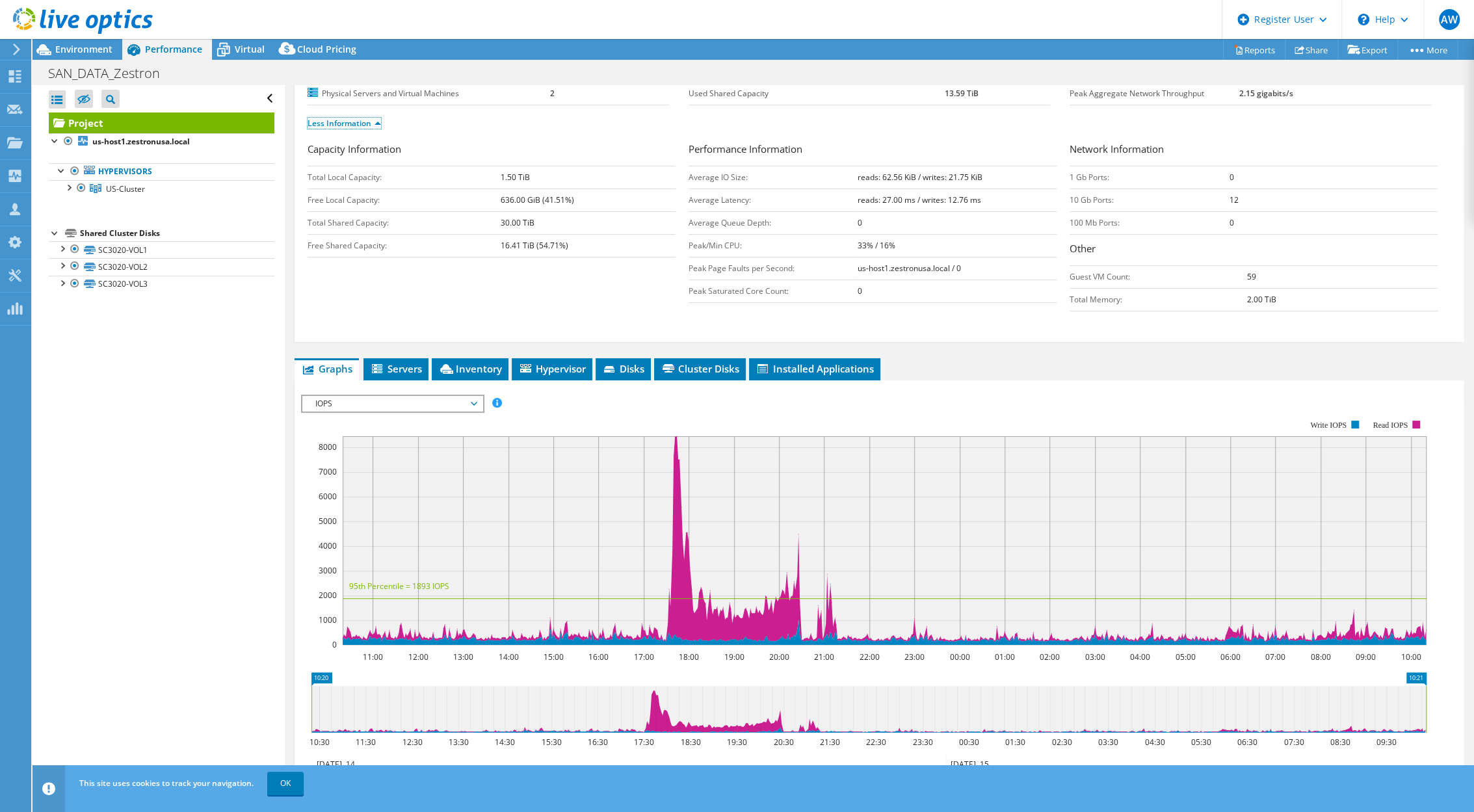
scroll to position [217, 0]
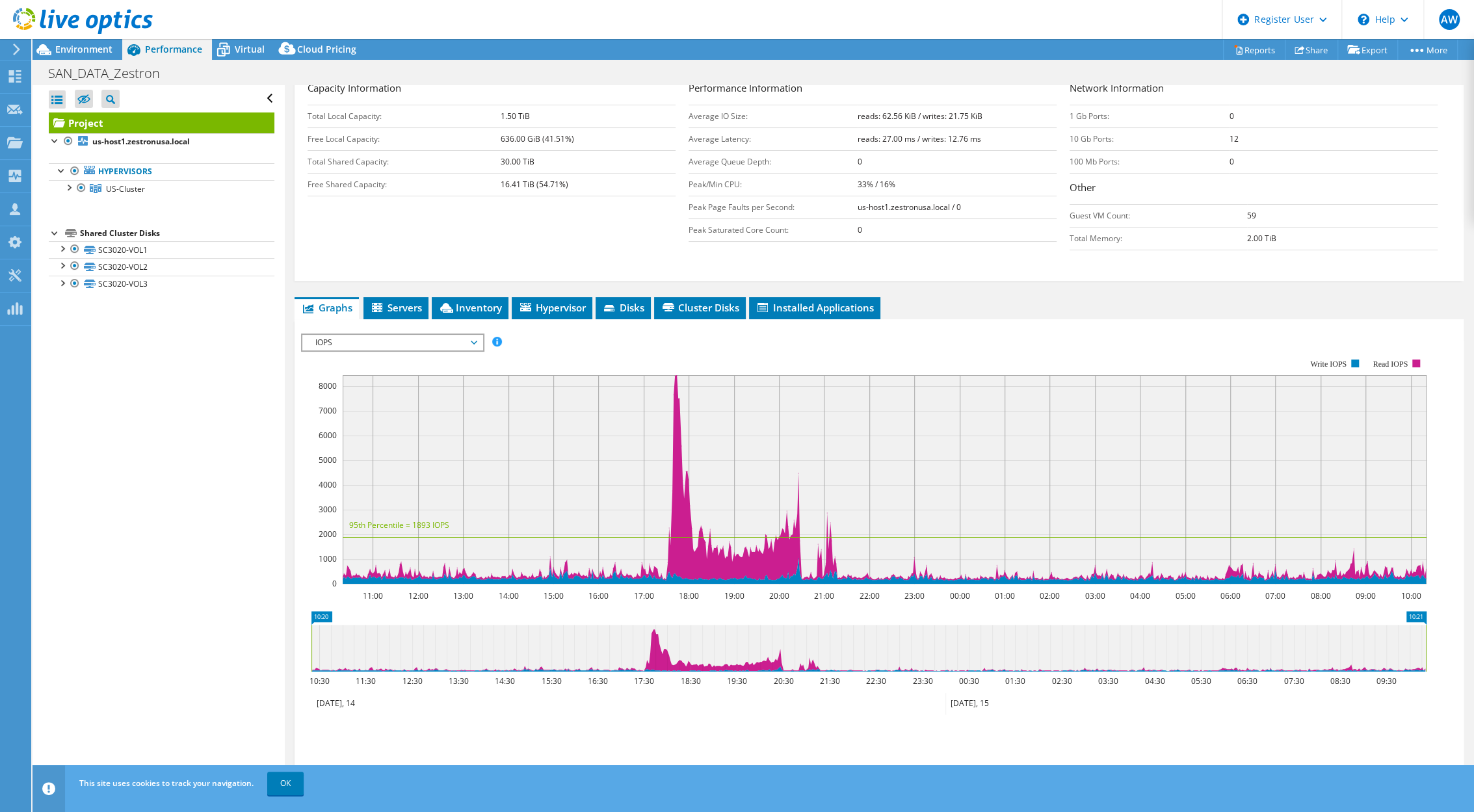
click at [425, 335] on span "IOPS" at bounding box center [393, 342] width 167 height 15
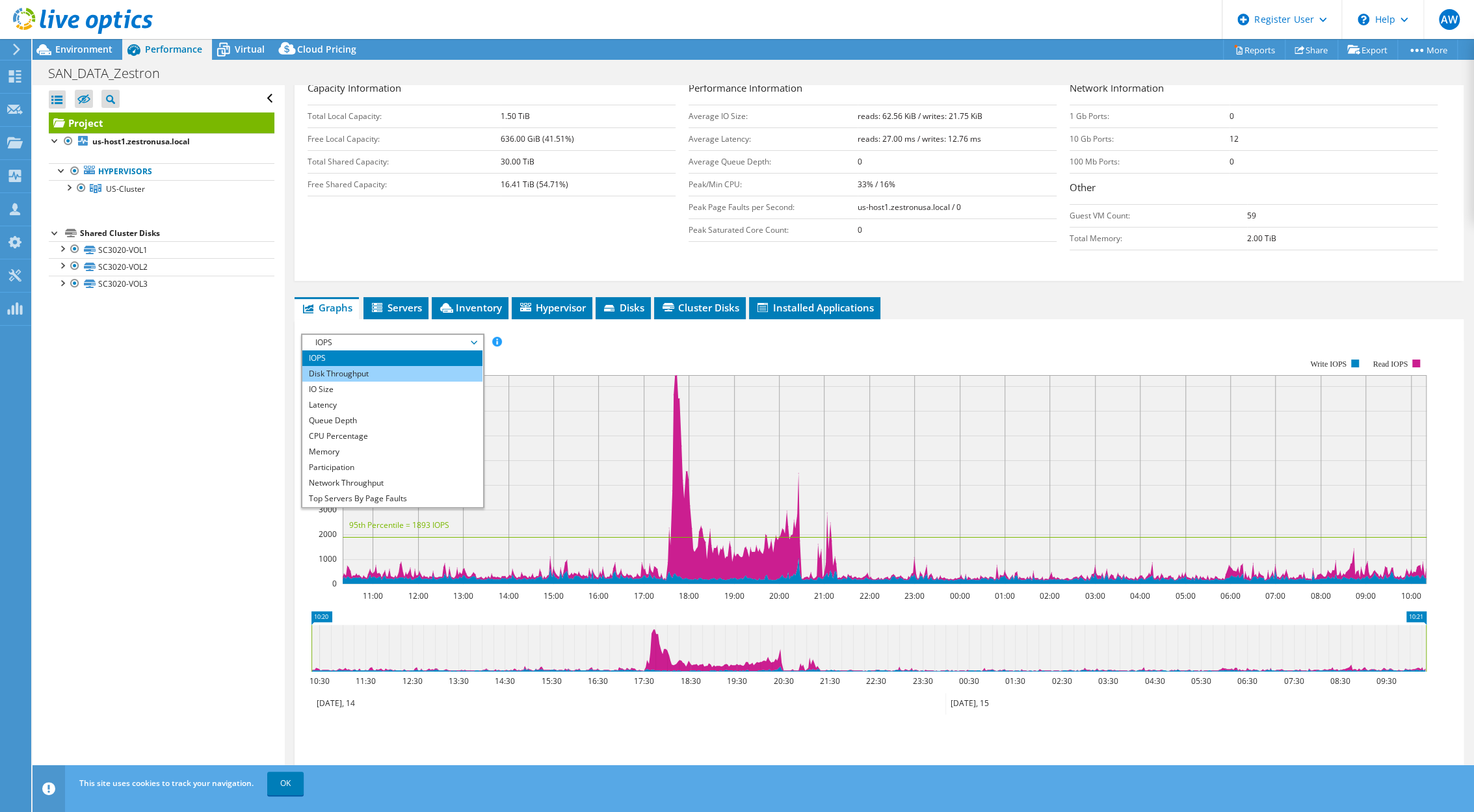
click at [421, 370] on li "Disk Throughput" at bounding box center [393, 373] width 180 height 15
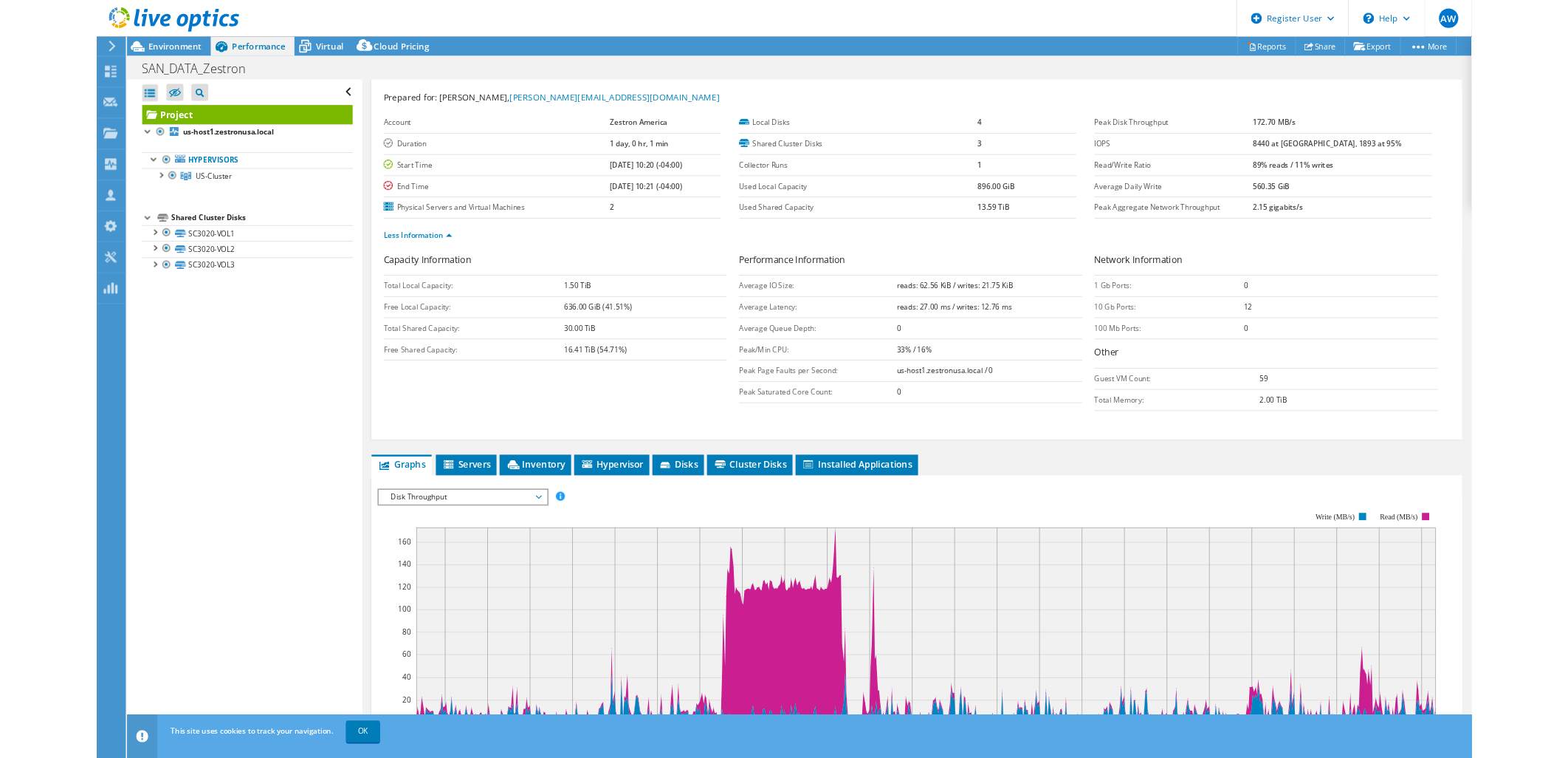
scroll to position [0, 0]
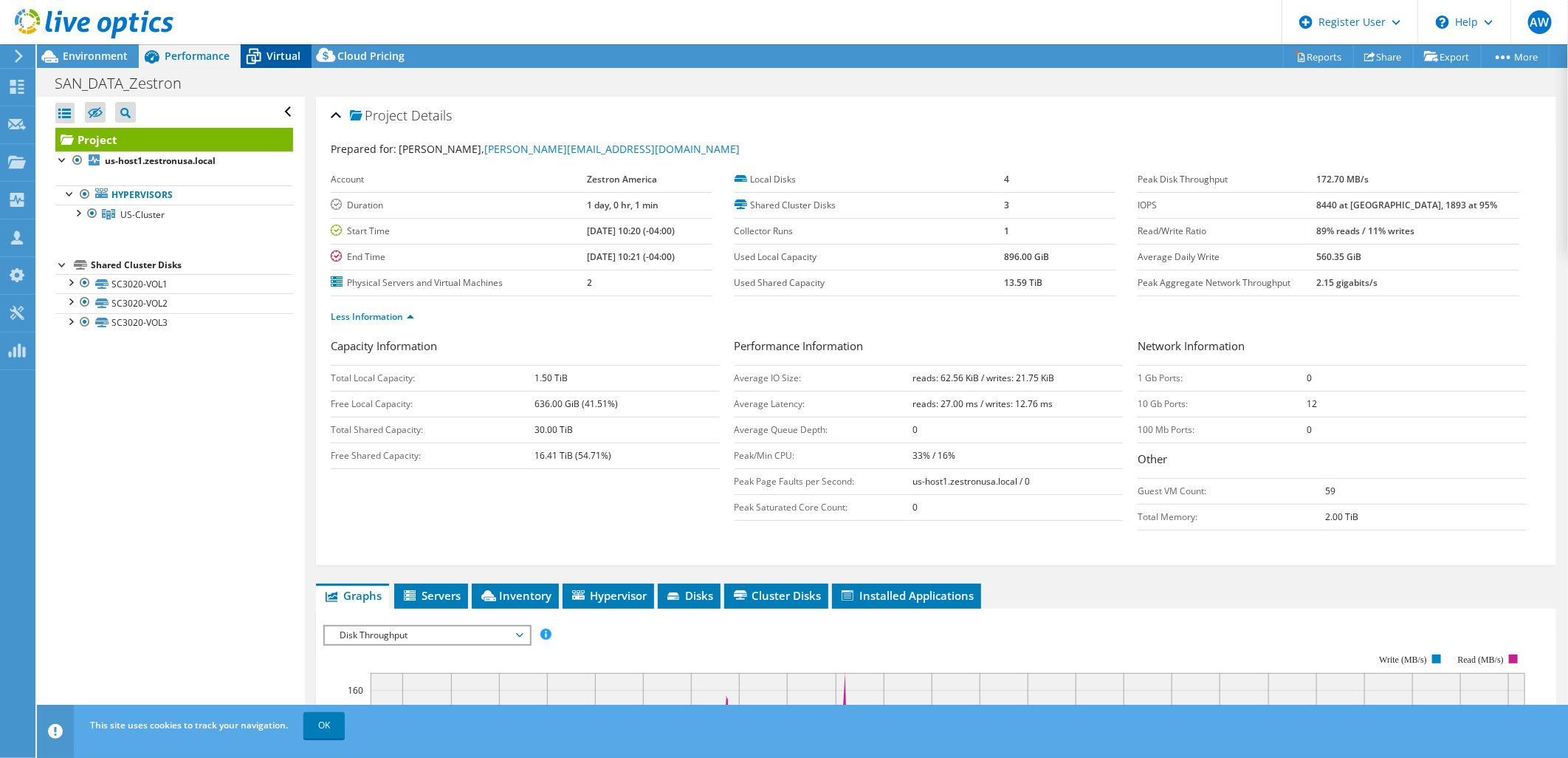
click at [292, 62] on div "Virtual" at bounding box center [275, 56] width 71 height 23
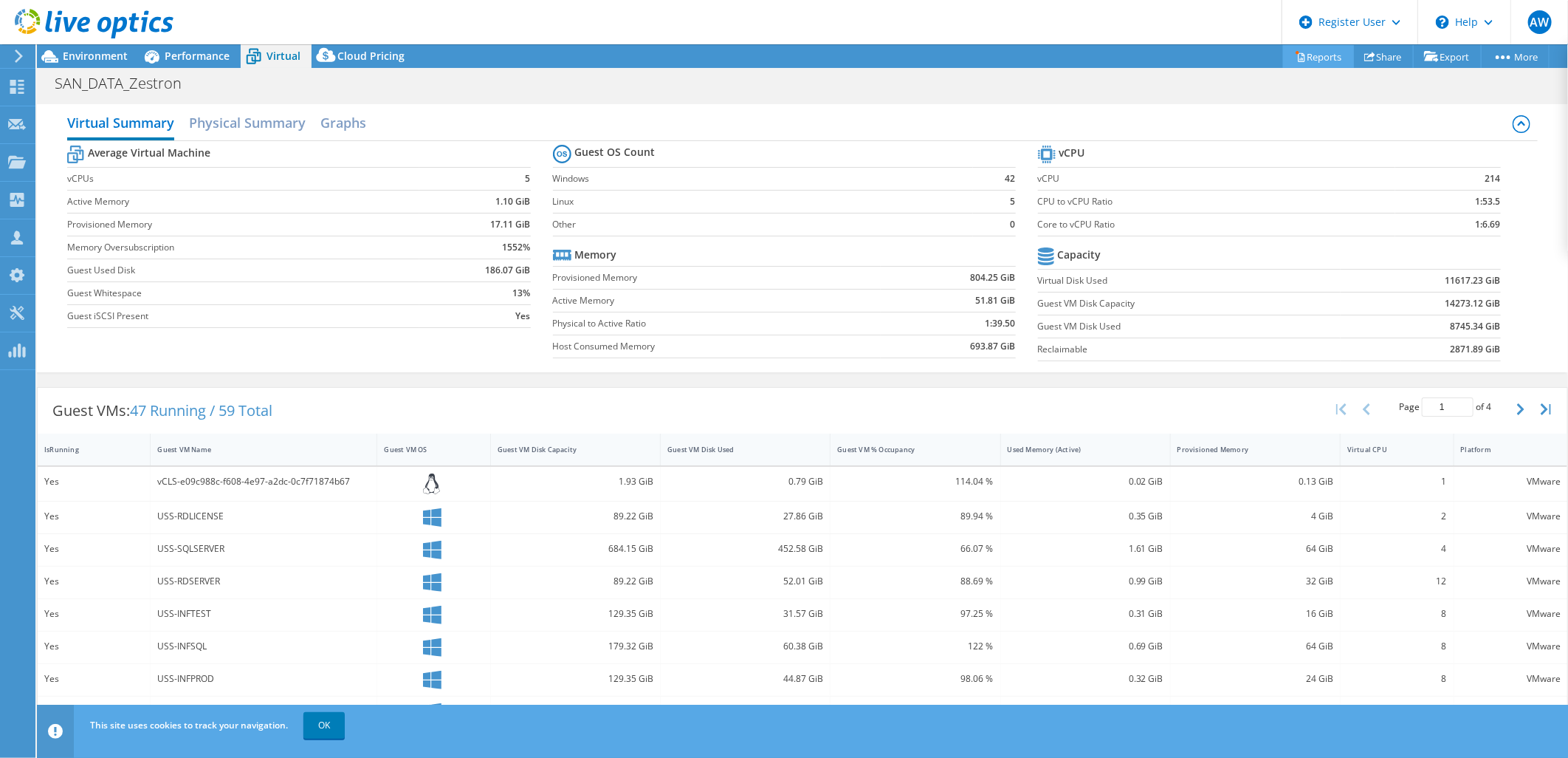
click at [1332, 57] on link "Reports" at bounding box center [1318, 57] width 71 height 23
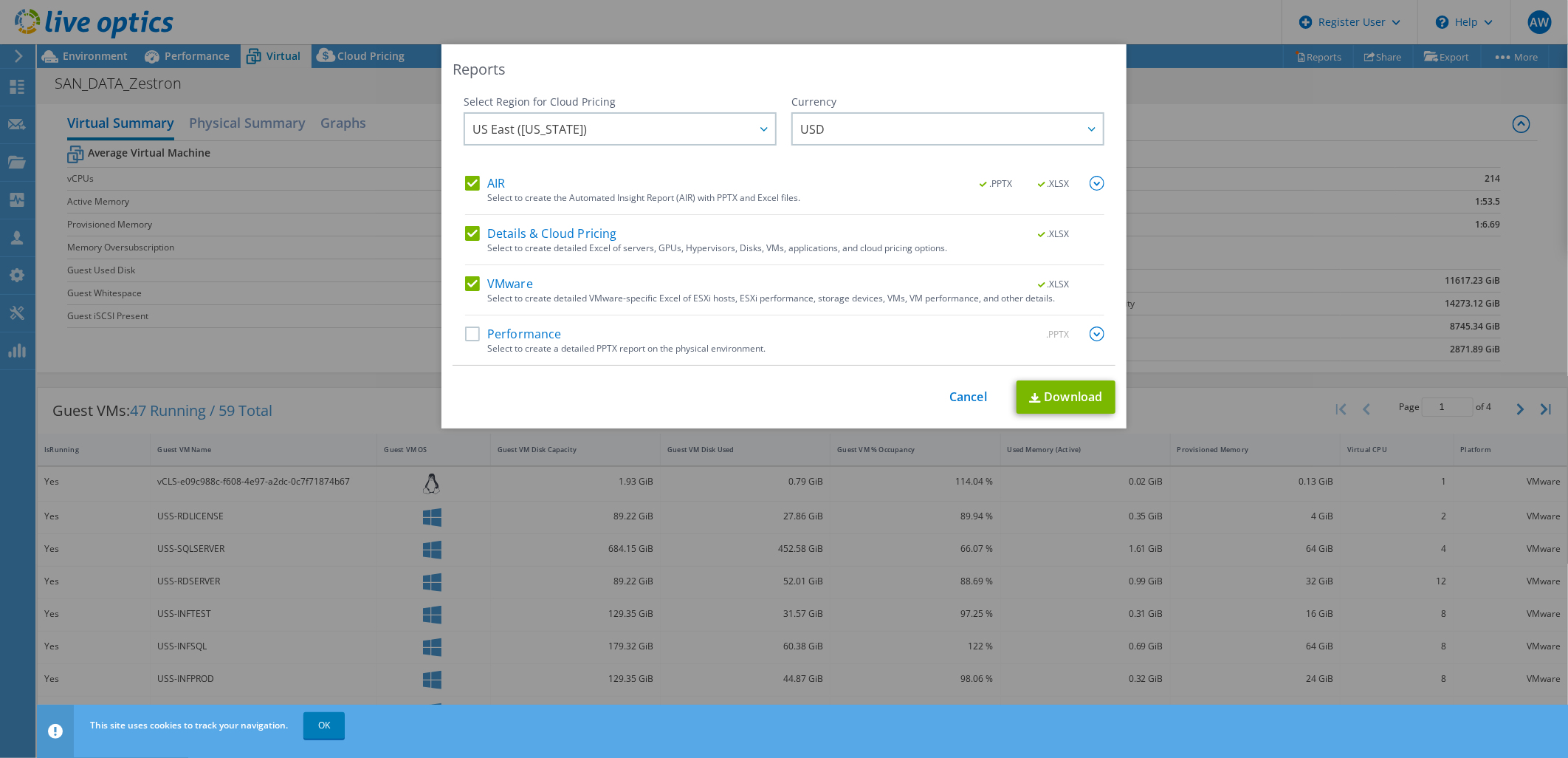
click at [933, 406] on div "This process may take a while, please wait... Cancel Download" at bounding box center [784, 397] width 663 height 33
click at [950, 401] on link "Cancel" at bounding box center [968, 397] width 37 height 14
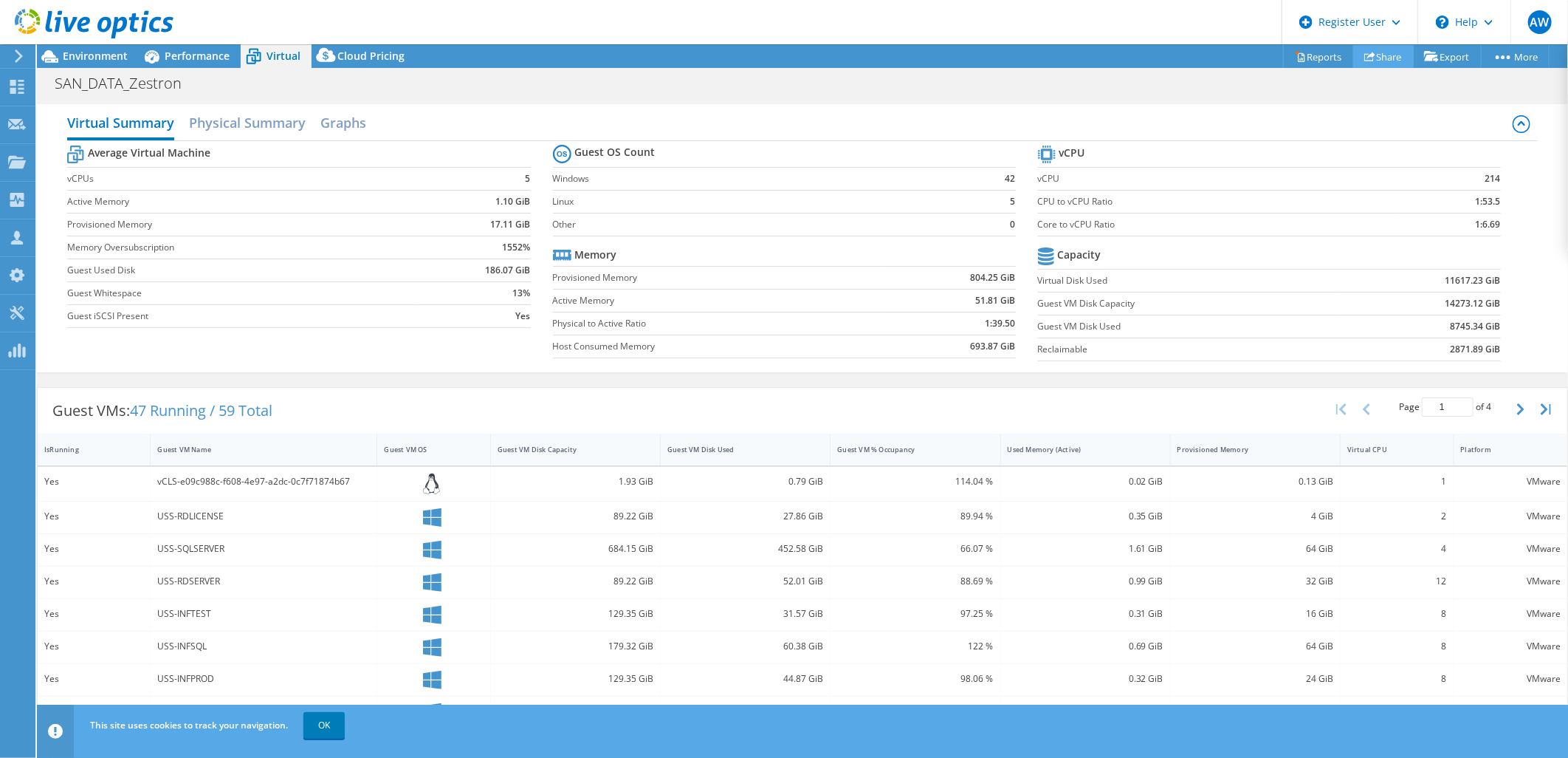
click at [1391, 56] on link "Share" at bounding box center [1383, 57] width 61 height 23
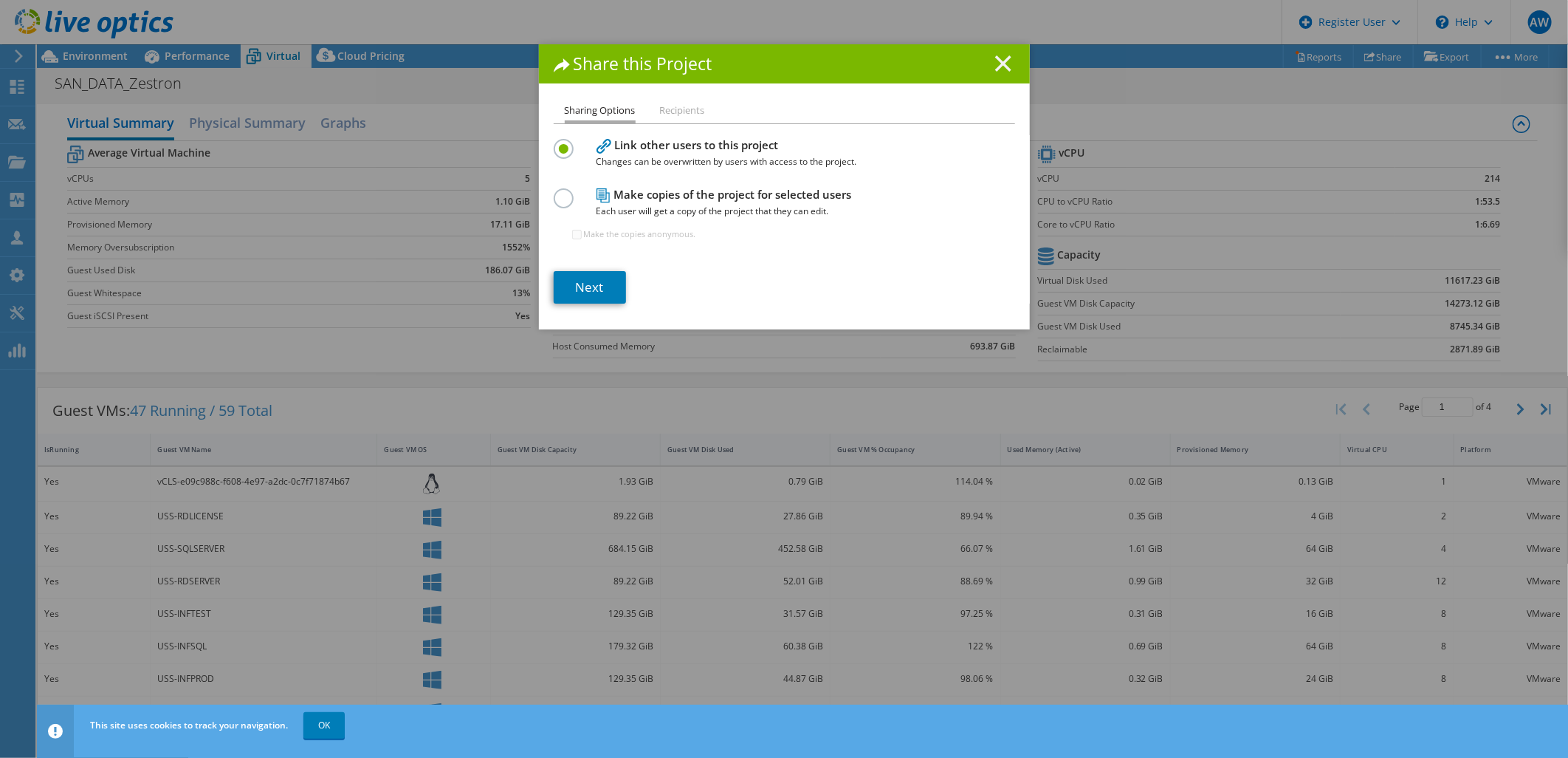
click at [997, 57] on line at bounding box center [1004, 63] width 15 height 15
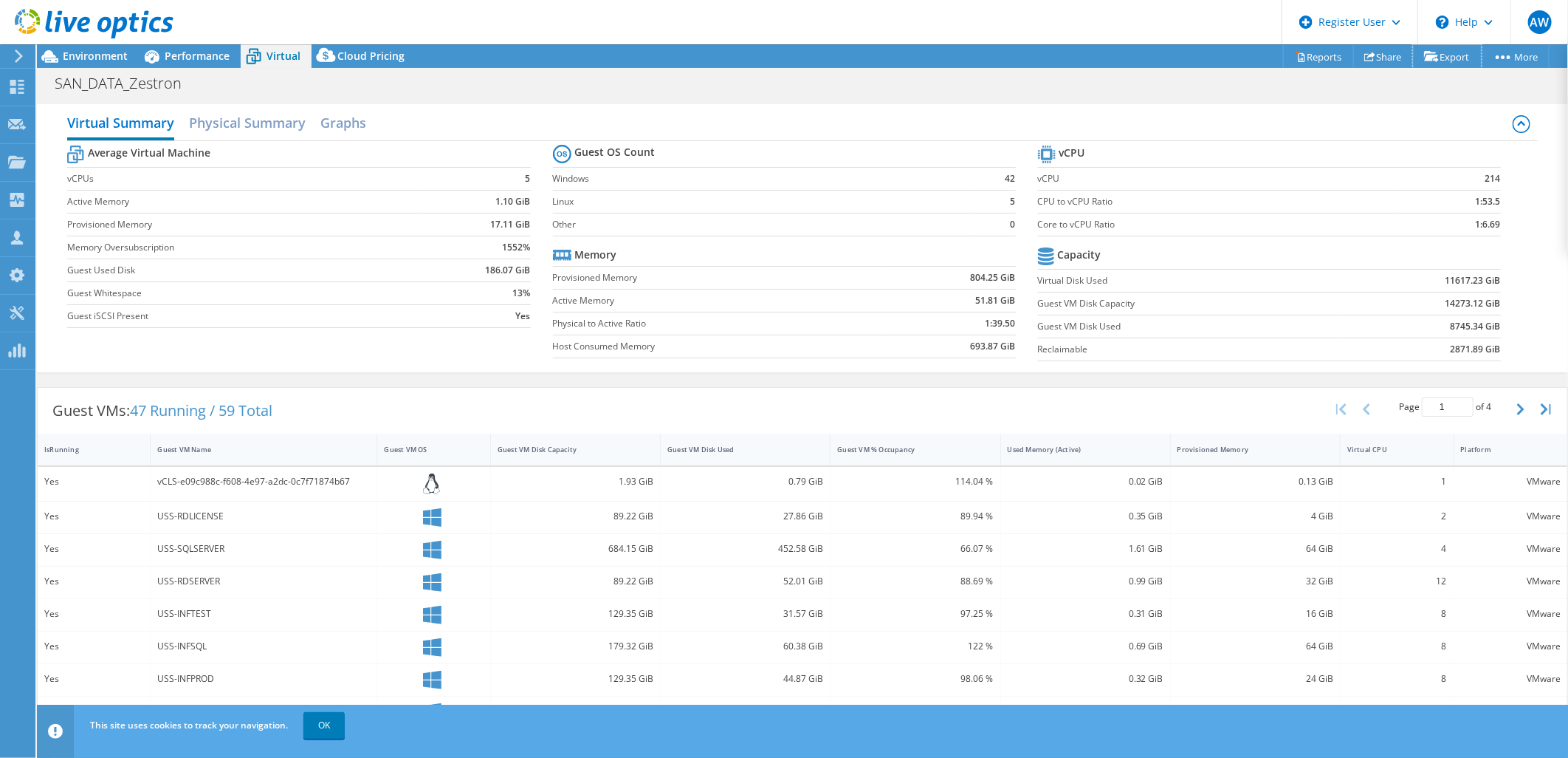
click at [1446, 57] on link "Export" at bounding box center [1447, 57] width 69 height 23
click at [279, 122] on h2 "Physical Summary" at bounding box center [247, 124] width 116 height 32
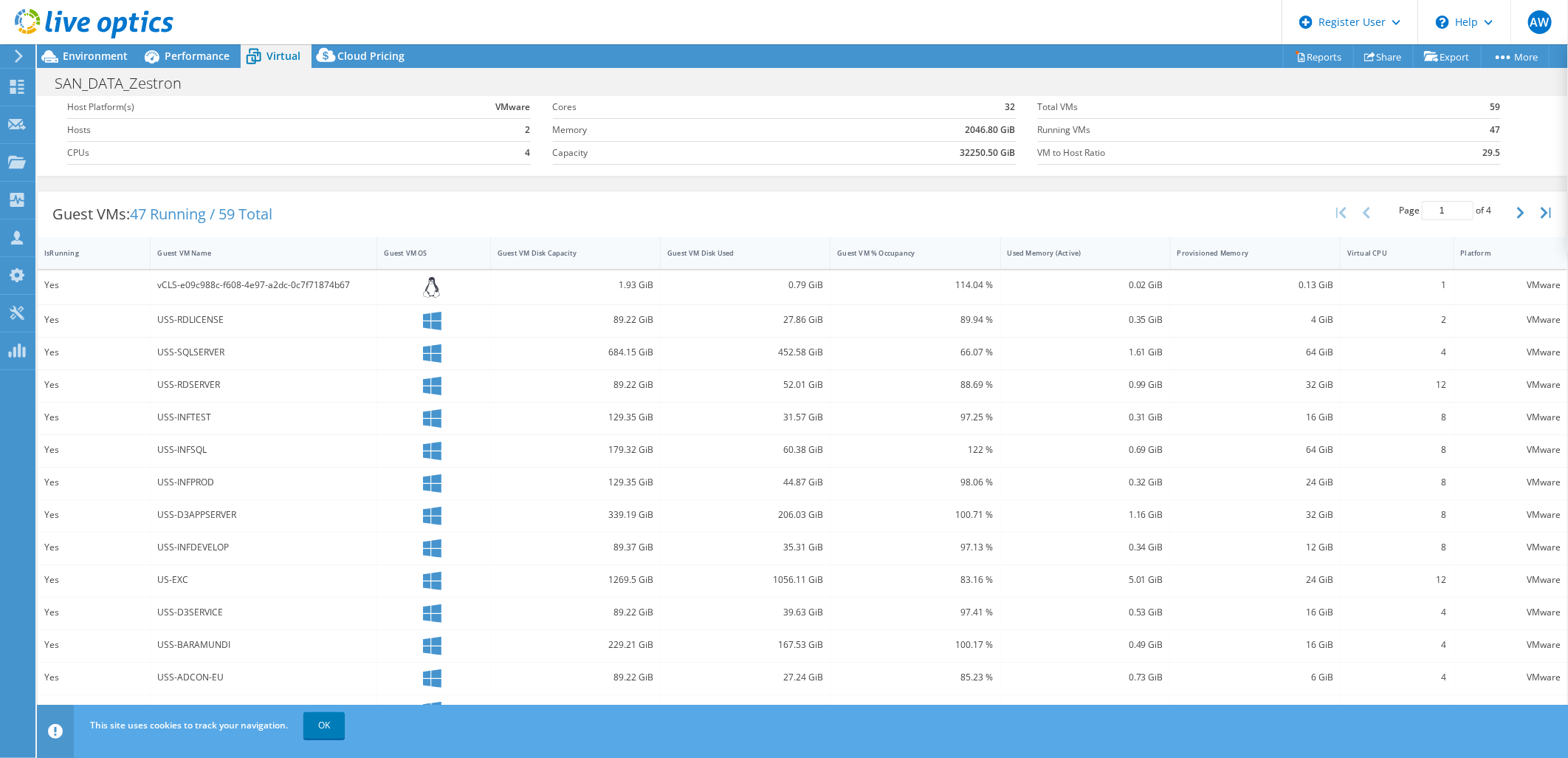
scroll to position [82, 0]
